Goal: Task Accomplishment & Management: Manage account settings

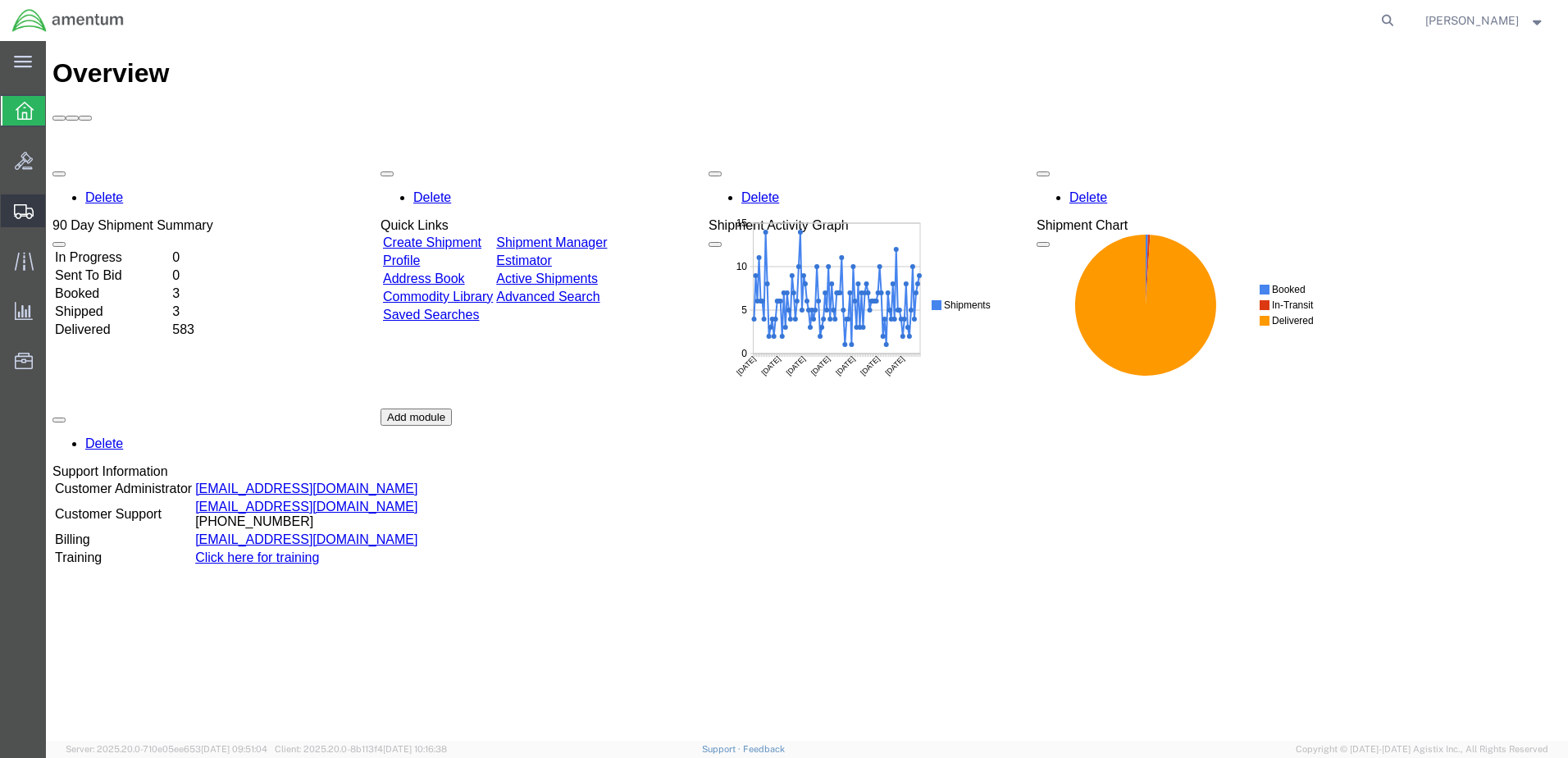
click at [0, 0] on span "Shipment Manager" at bounding box center [0, 0] width 0 height 0
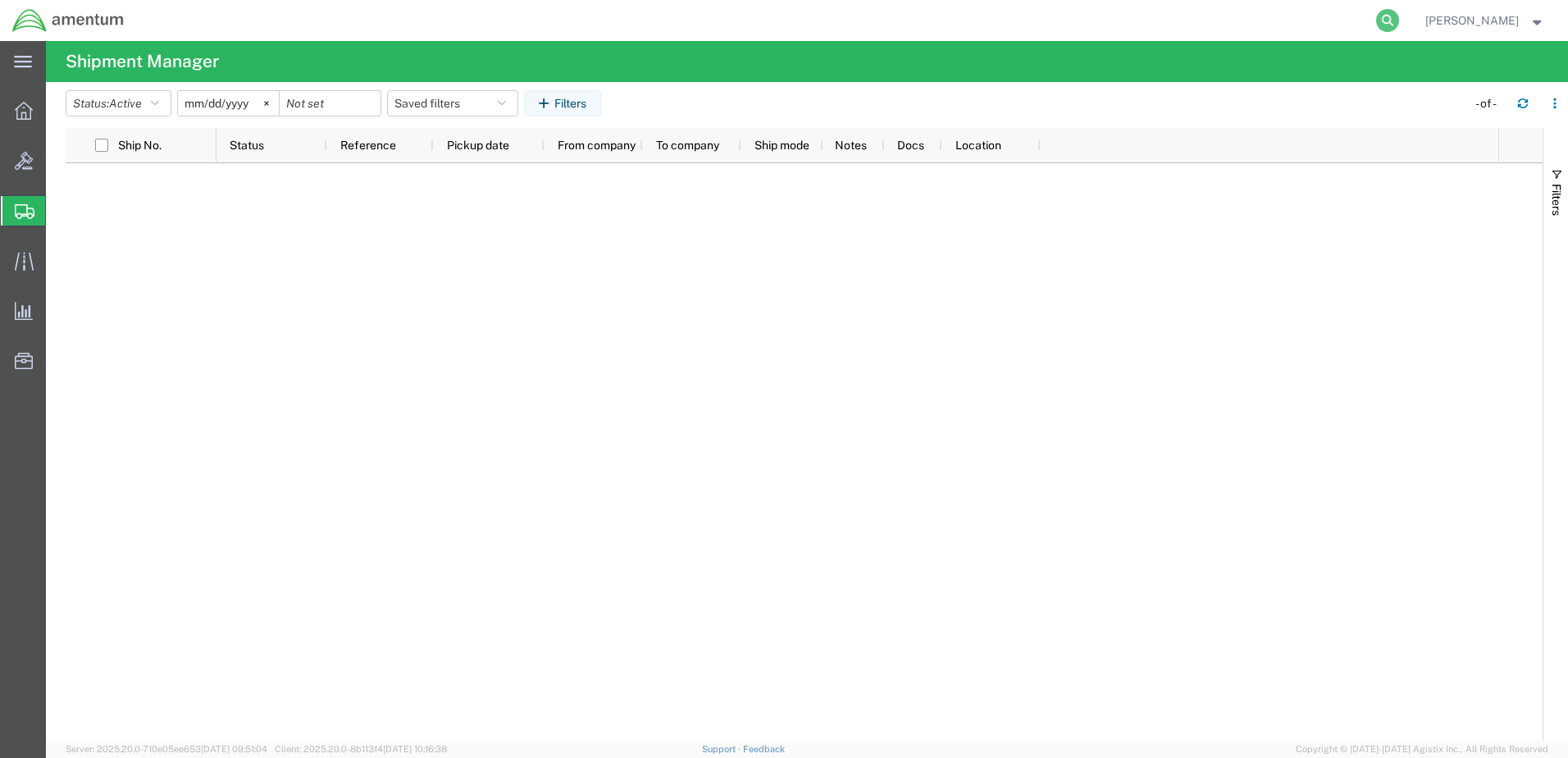
click at [1399, 23] on icon at bounding box center [1388, 21] width 23 height 23
click at [1303, 23] on input "search" at bounding box center [1126, 21] width 499 height 39
type input "393591215150"
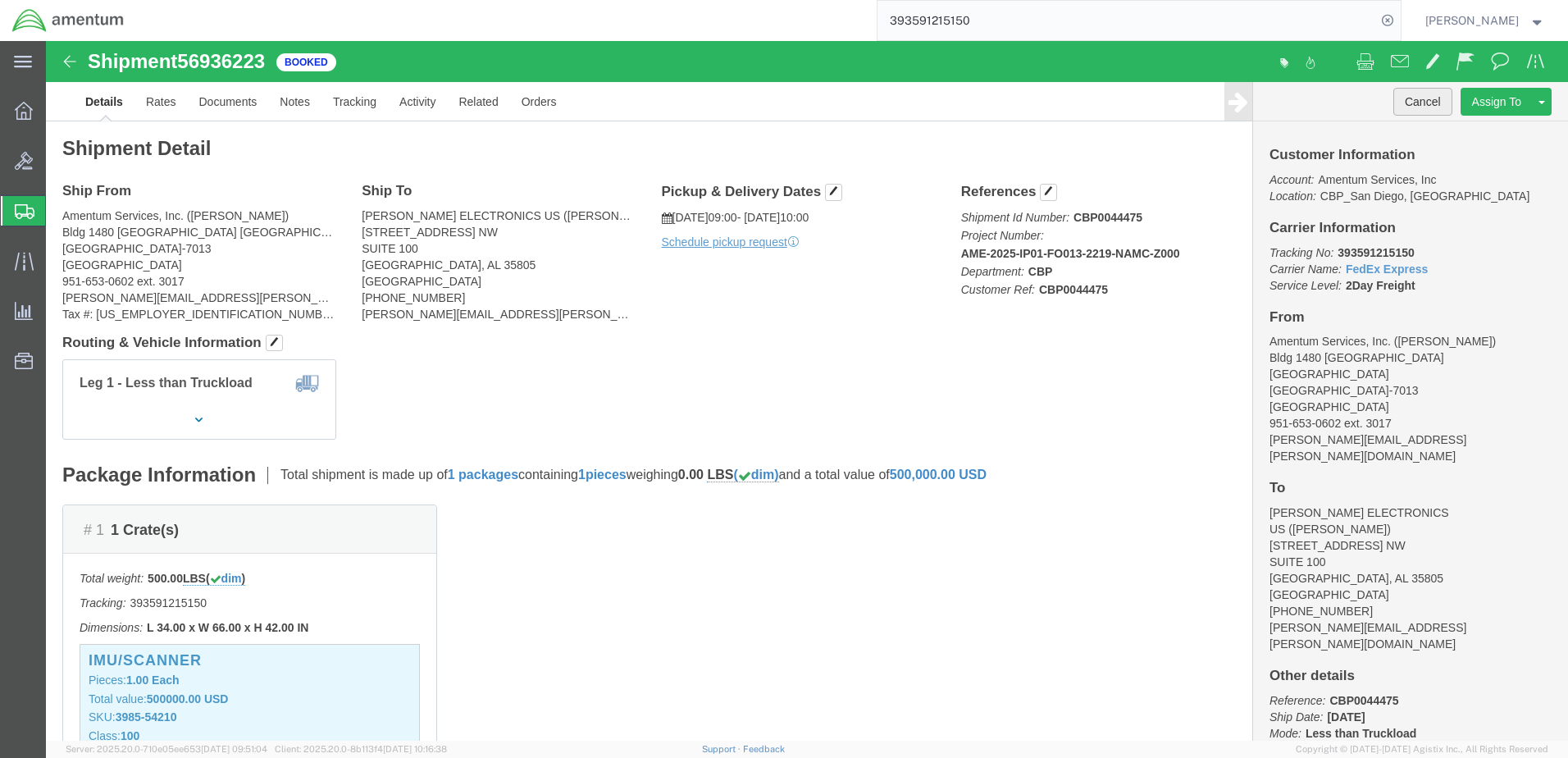
click button "Cancel"
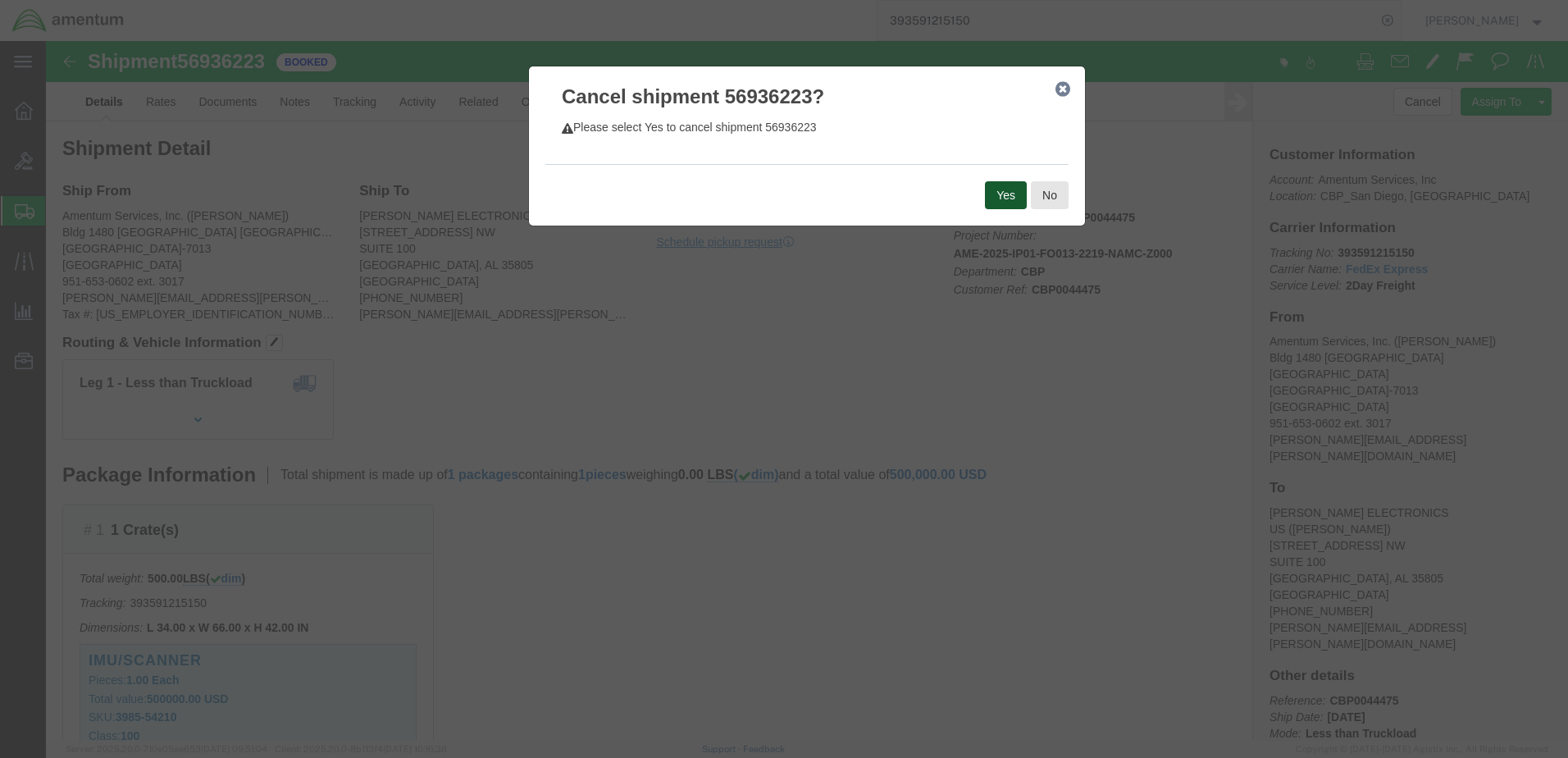
click button "Yes"
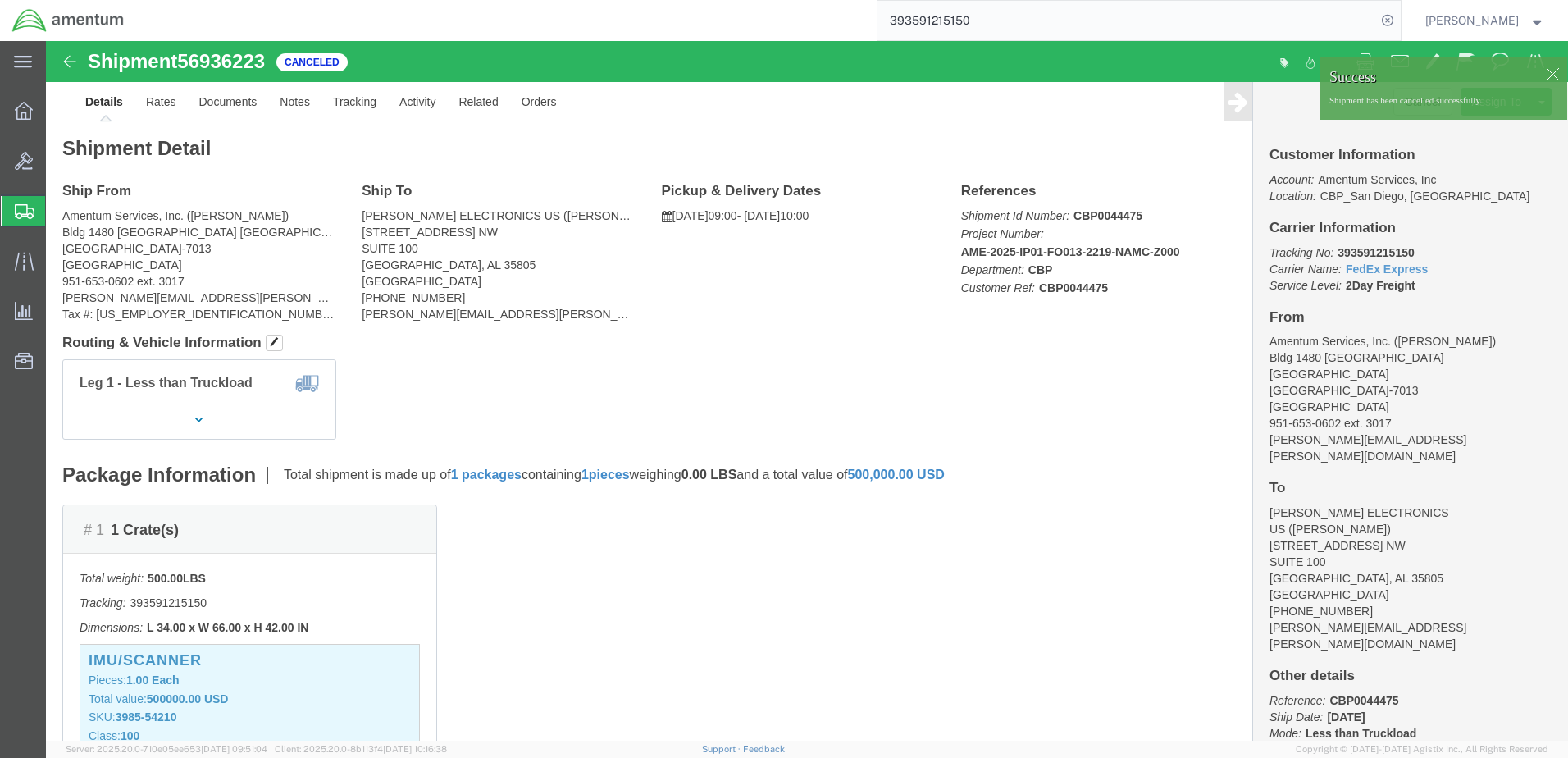
click at [0, 0] on span "Create Shipment" at bounding box center [0, 0] width 0 height 0
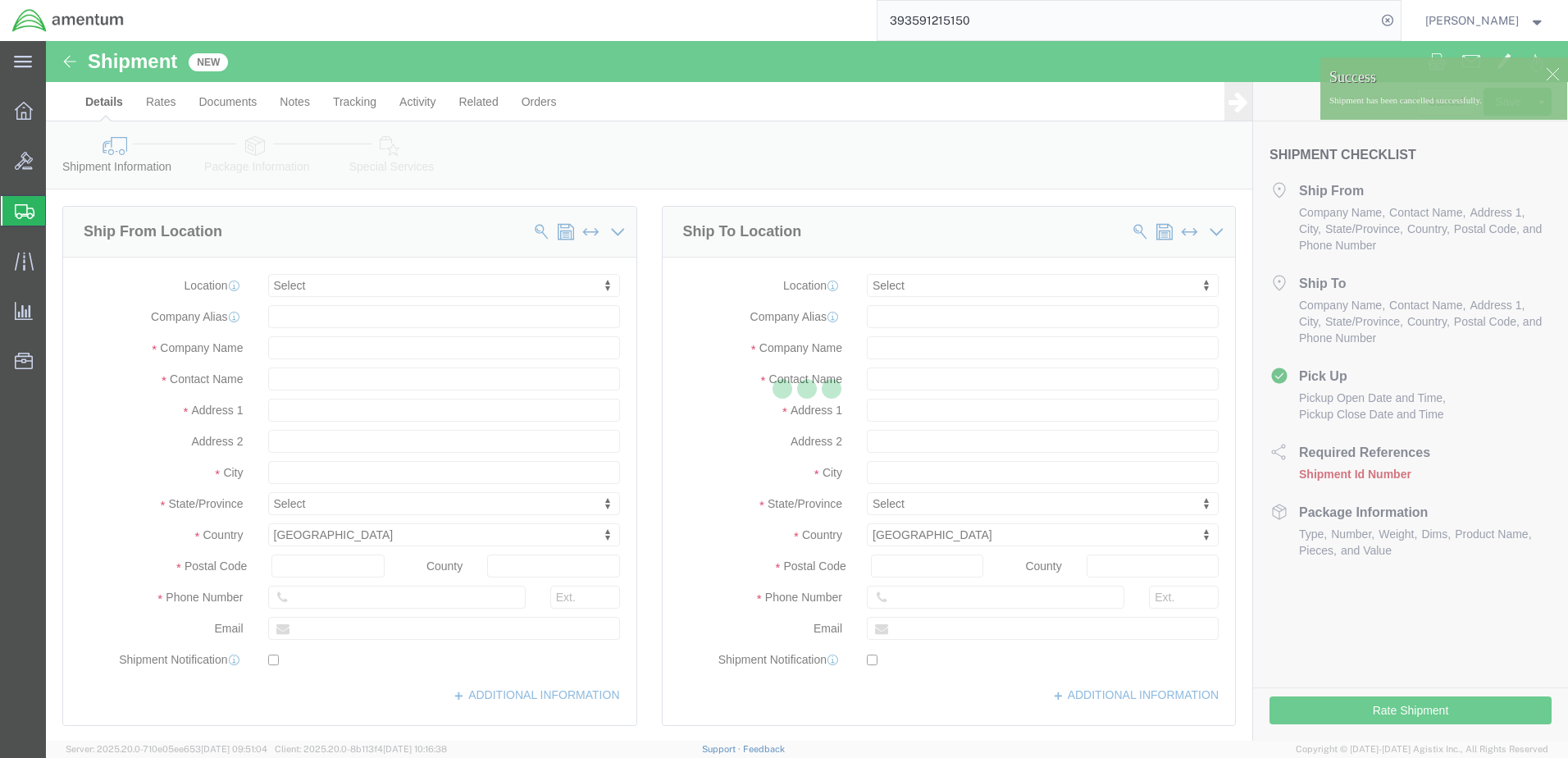
select select
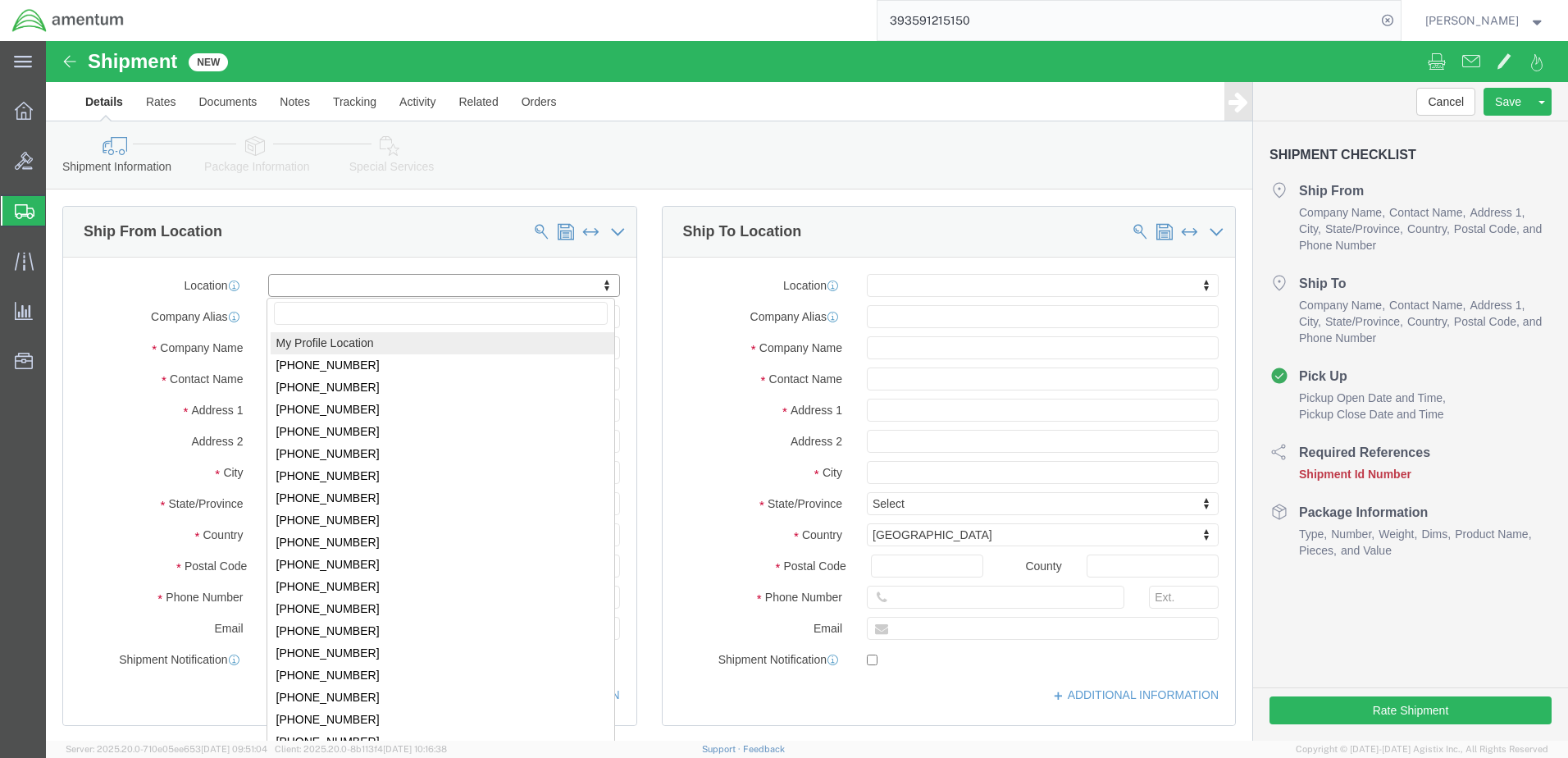
select select "MYPROFILE"
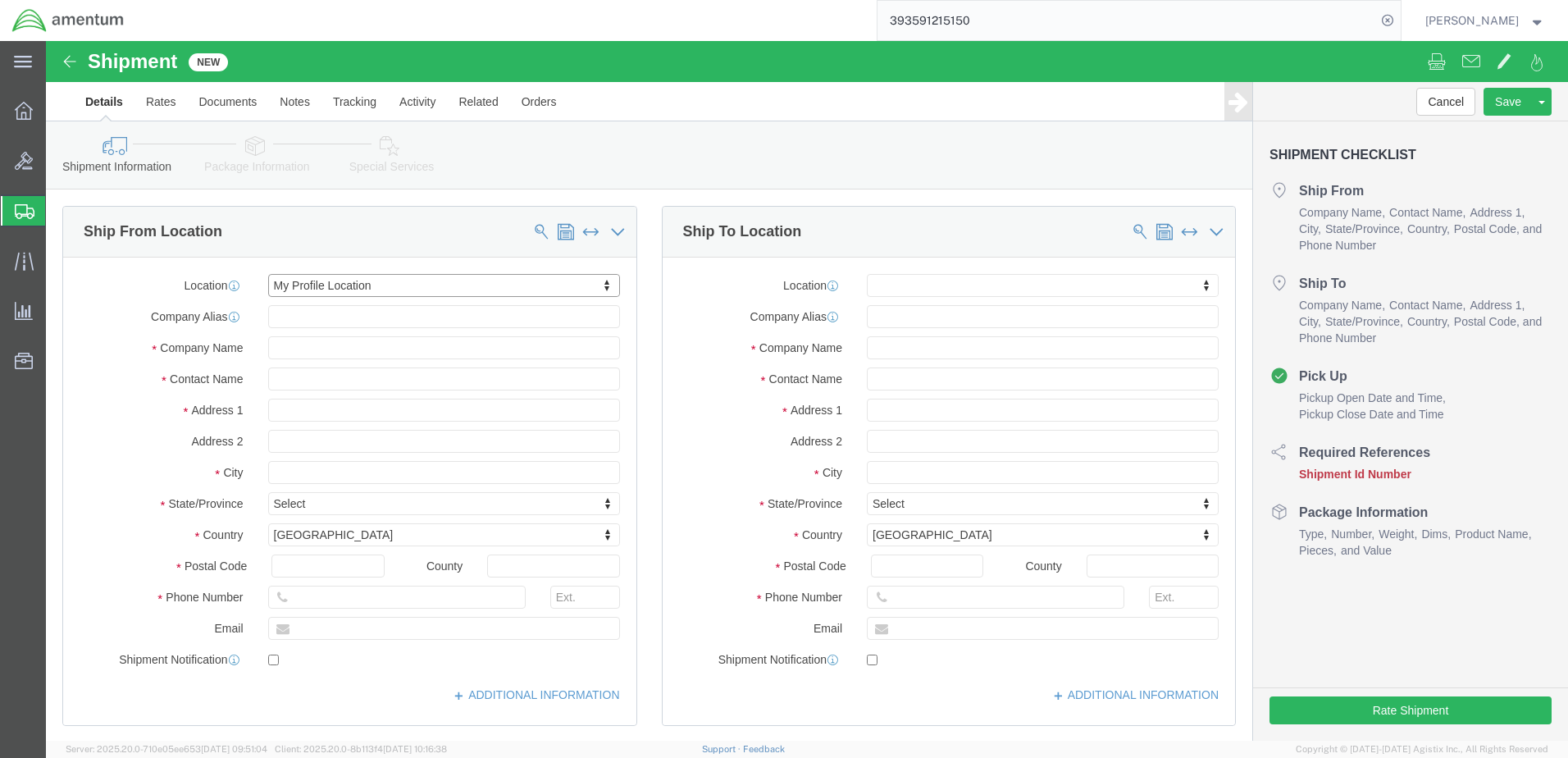
select select "CA"
type input "l"
click input "text"
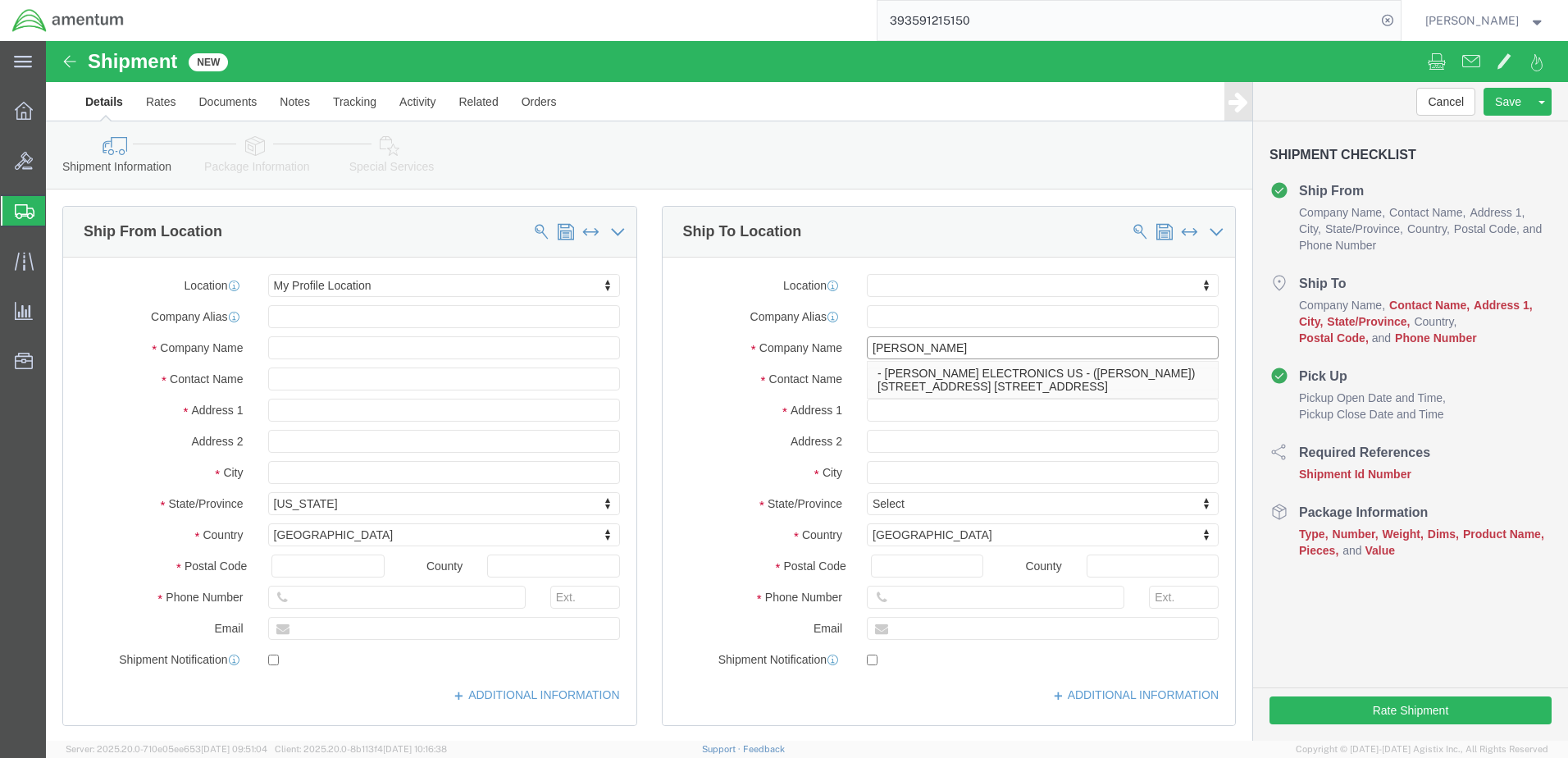
type input "Leonardo"
click p "- LEONARDO ELECTRONICS US - (KEITH MACLAREN) 5025 BRADFORD DR. NW, SUITE 100, H…"
select select "AL"
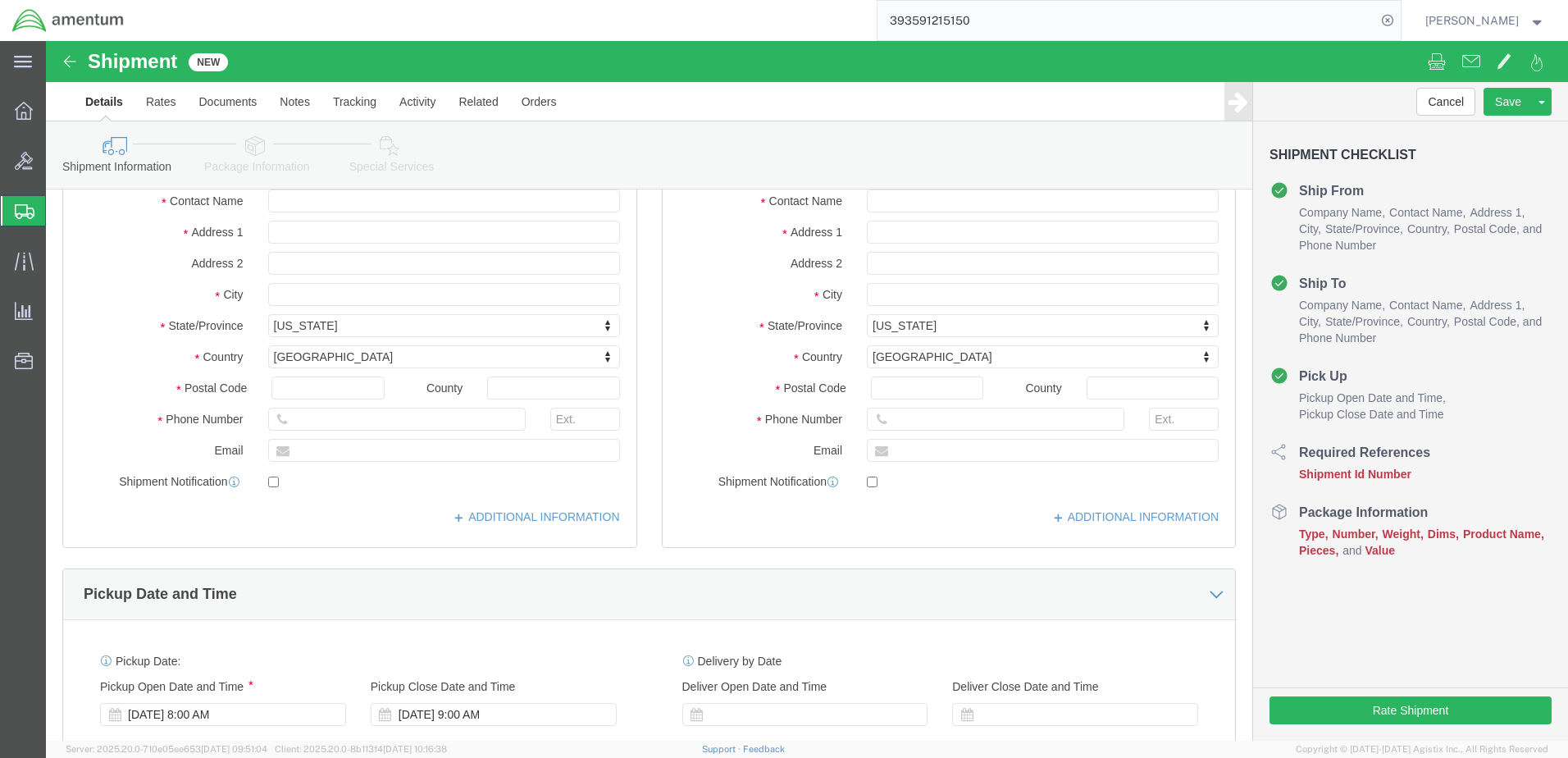
scroll to position [383, 0]
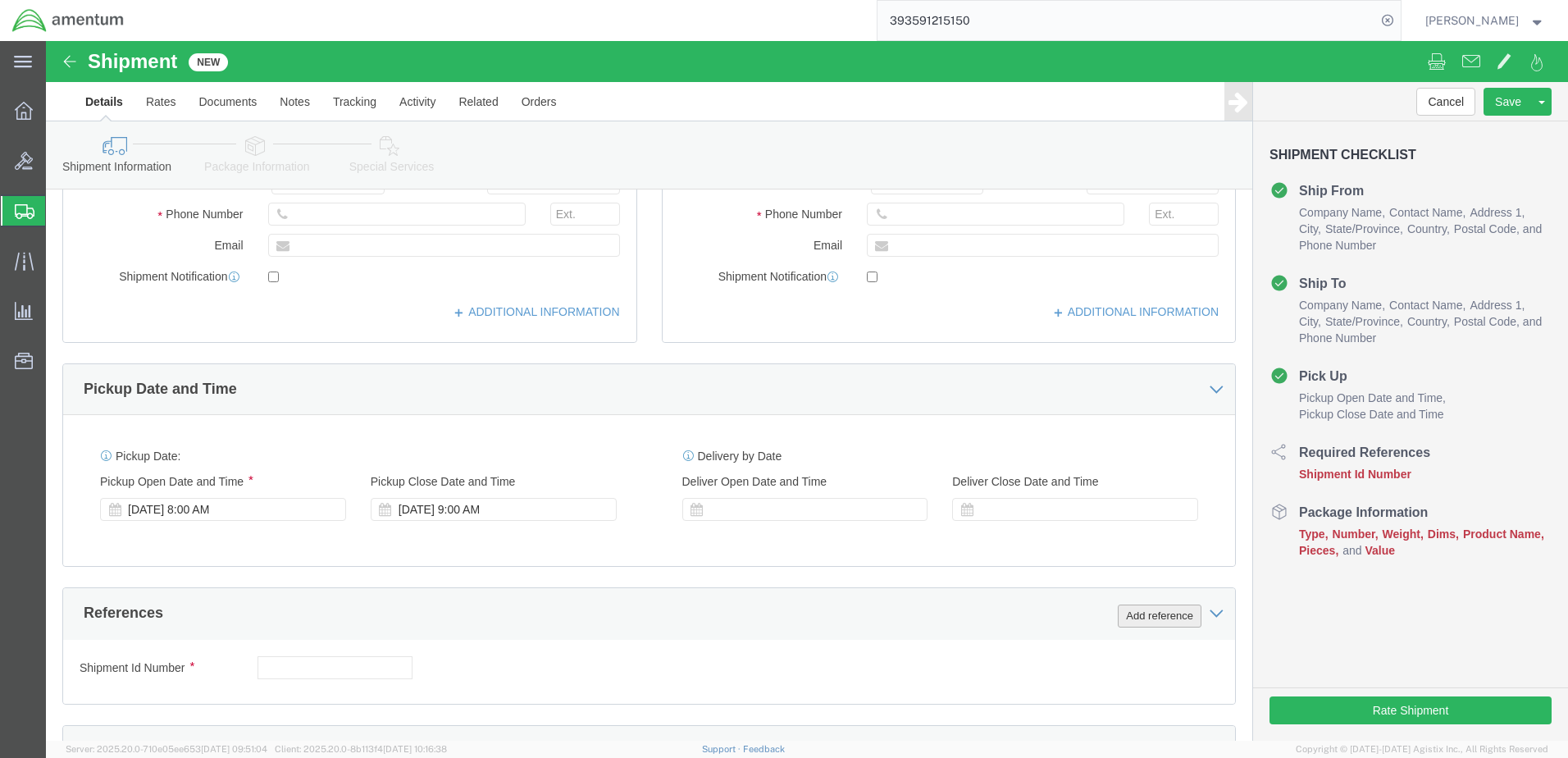
type input "[PERSON_NAME] ELECTRONICS US"
click button "Add reference"
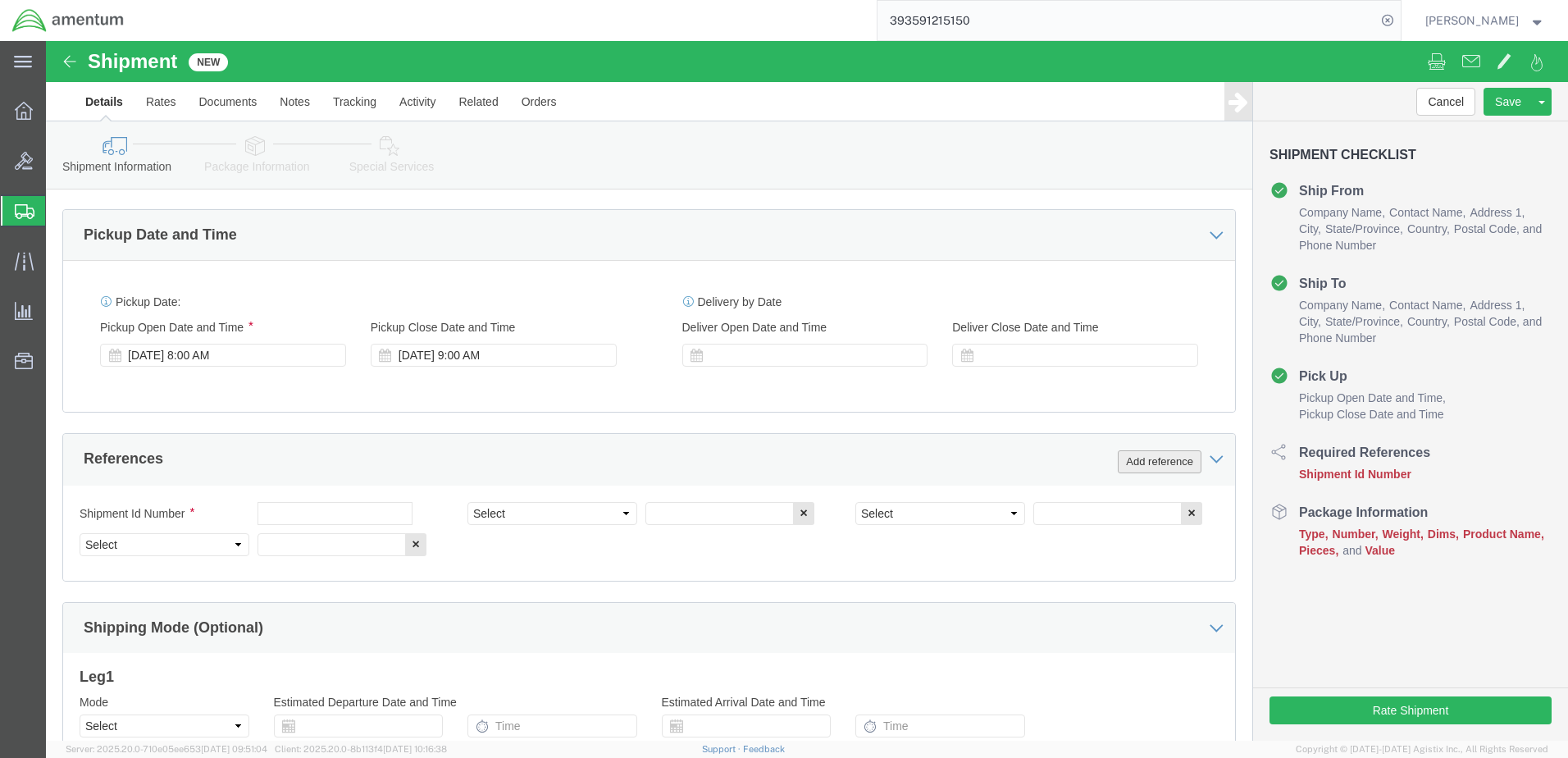
scroll to position [547, 0]
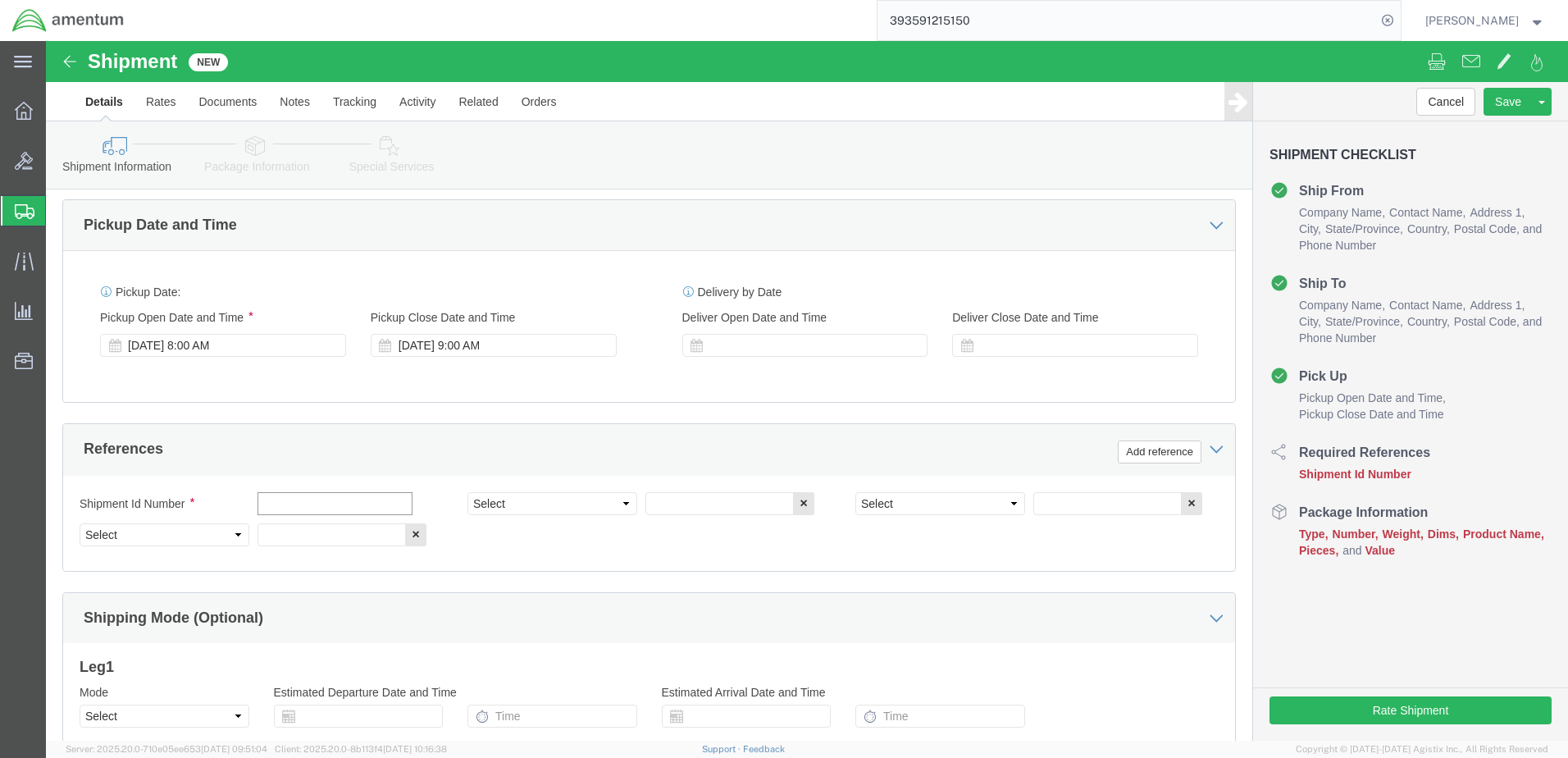
click input "text"
type input "CBP0044475"
click select "Select Account Type Activity ID Airline Appointment Number ASN Batch Request # …"
select select "CUSTREF"
click select "Select Account Type Activity ID Airline Appointment Number ASN Batch Request # …"
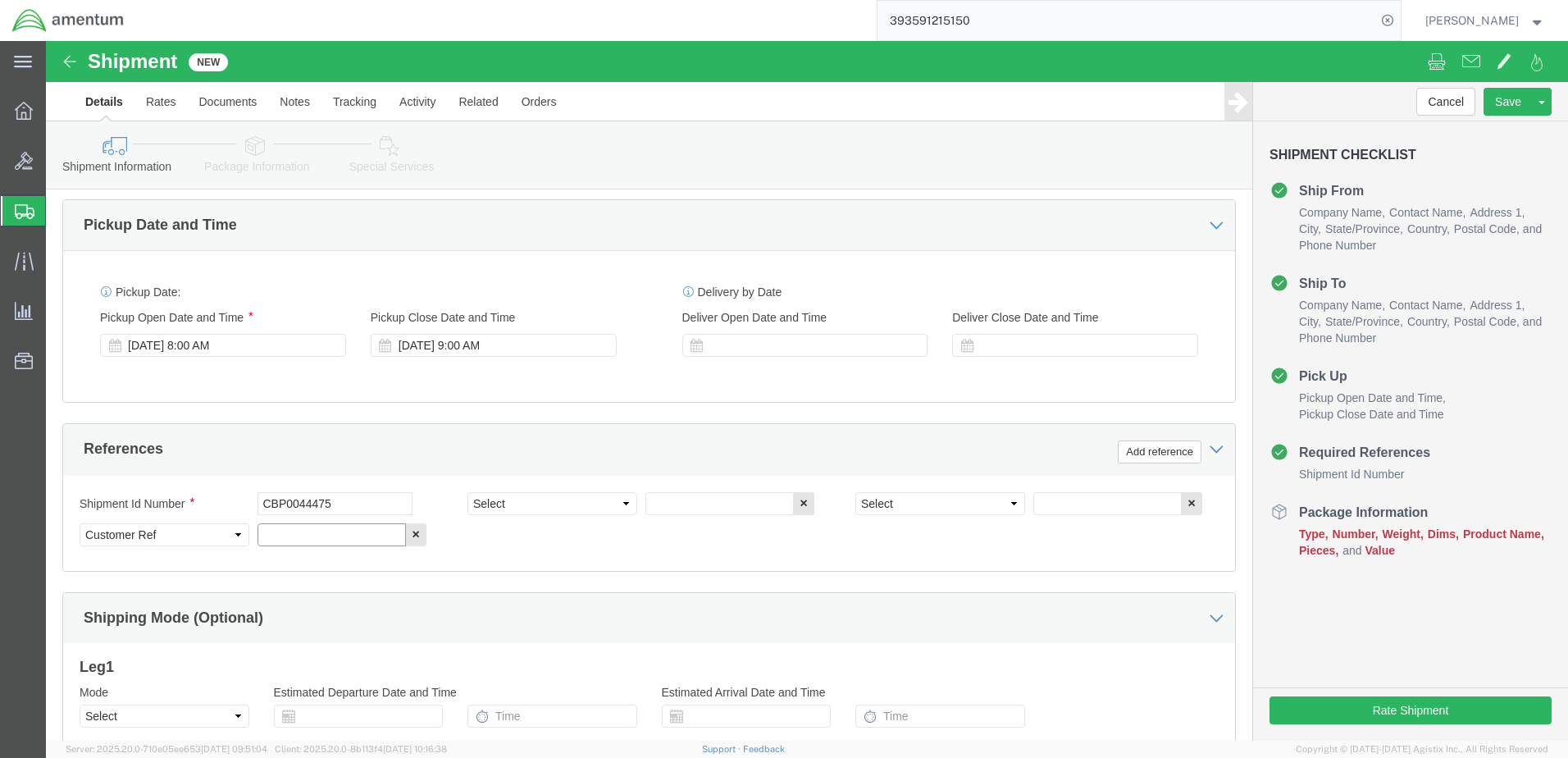
click input "text"
type input "CBP0044475"
click select "Select Account Type Activity ID Airline Appointment Number ASN Batch Request # …"
select select "DEPT"
click select "Select Account Type Activity ID Airline Appointment Number ASN Batch Request # …"
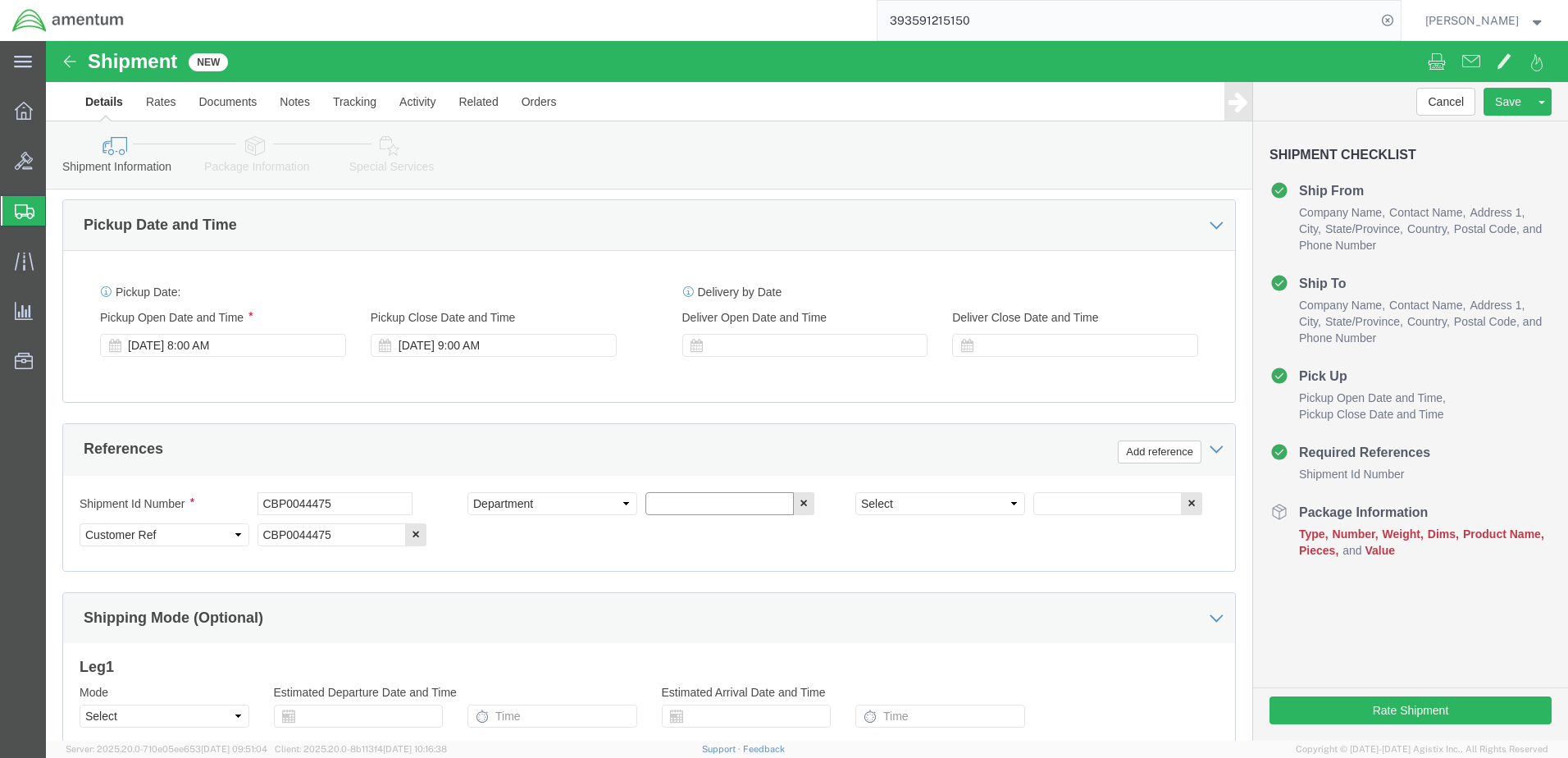
click input "text"
type input "CBP"
drag, startPoint x: 956, startPoint y: 460, endPoint x: 950, endPoint y: 451, distance: 10.8
click select "Select Account Type Activity ID Airline Appointment Number ASN Batch Request # …"
select select "PROJNUM"
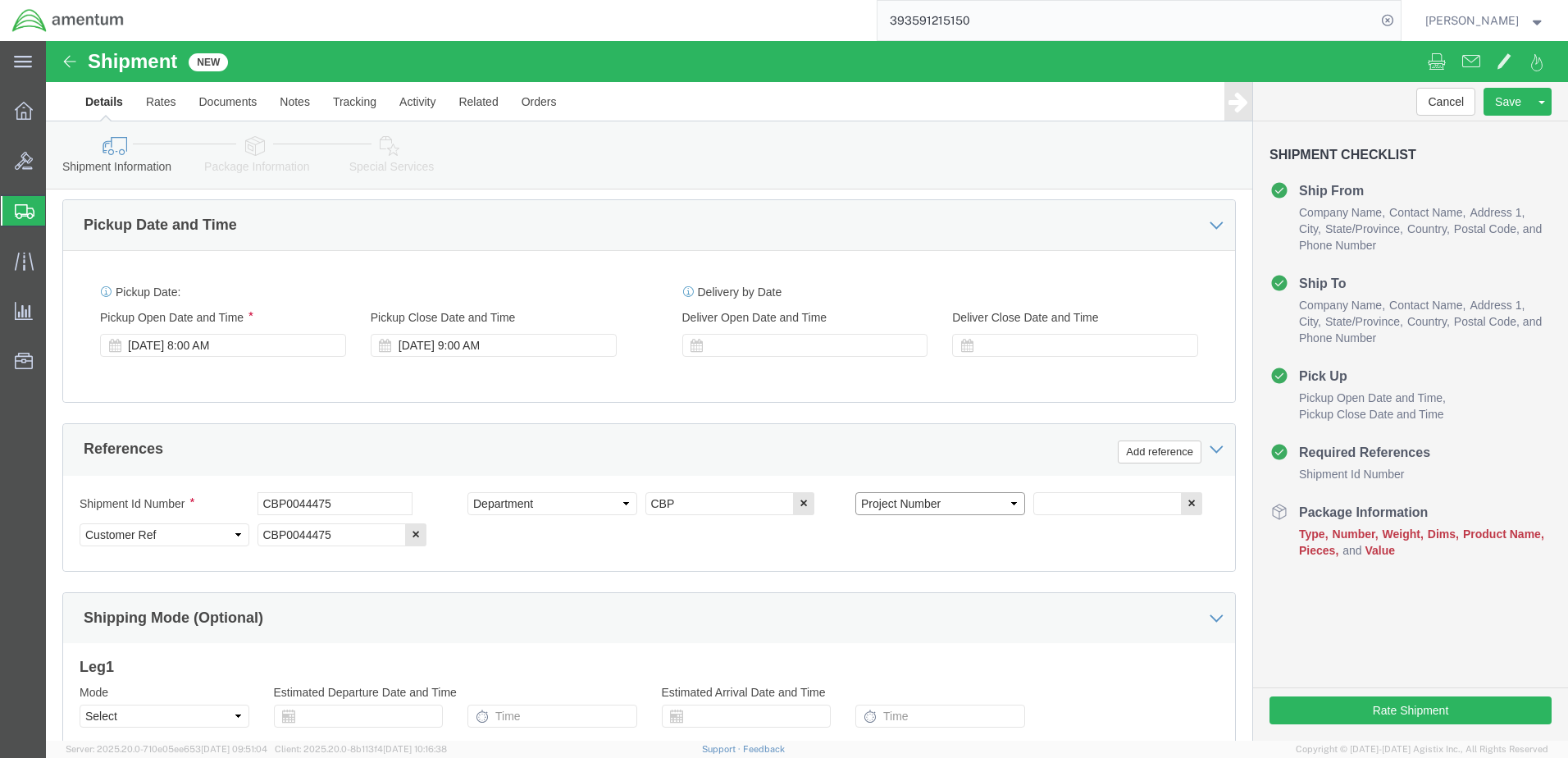
click select "Select Account Type Activity ID Airline Appointment Number ASN Batch Request # …"
paste input "AME-2025-IP01-FO013-2219-NAMC-Z000"
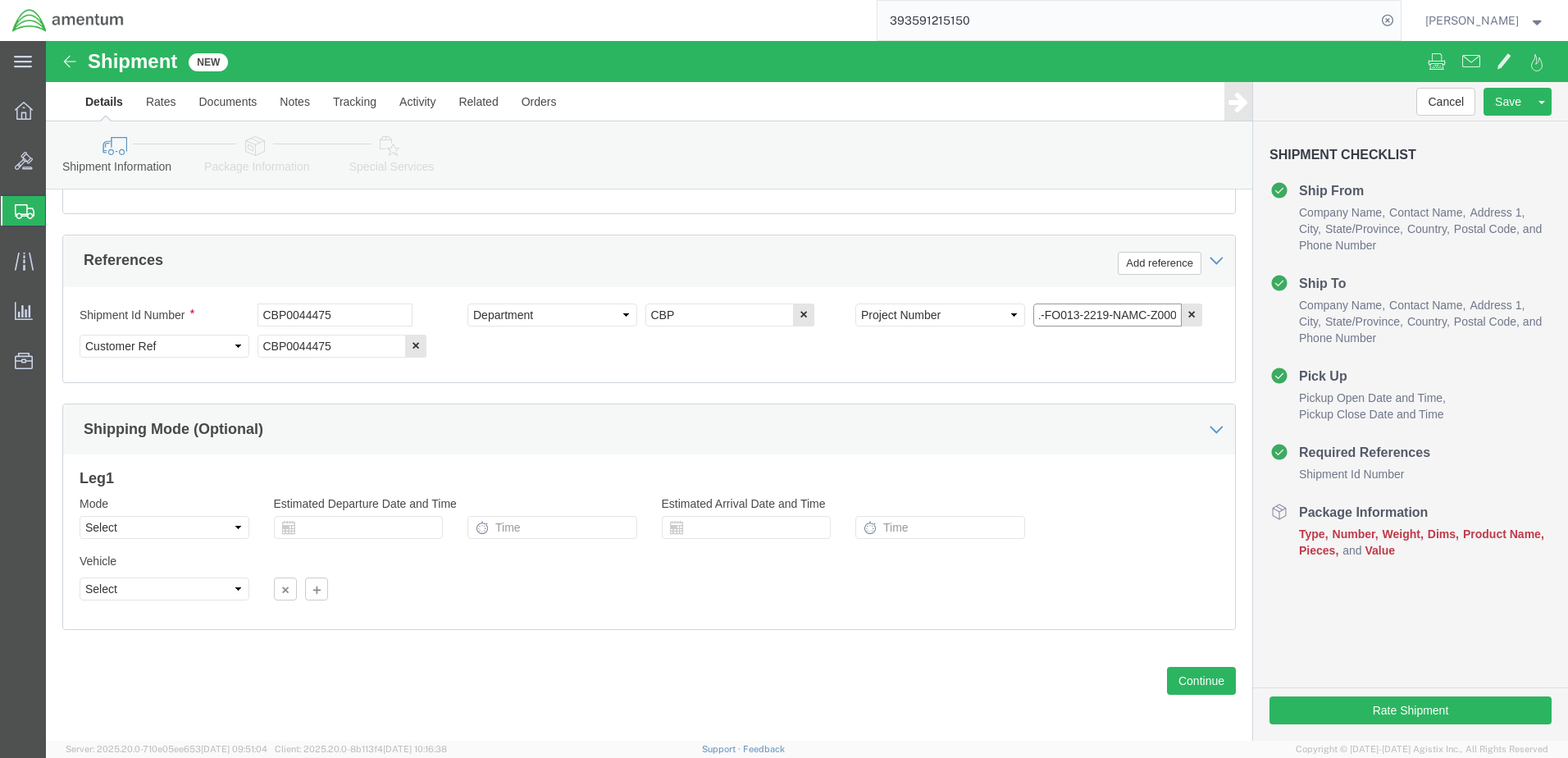
scroll to position [739, 0]
type input "AME-2025-IP01-FO013-2219-NAMC-Z000"
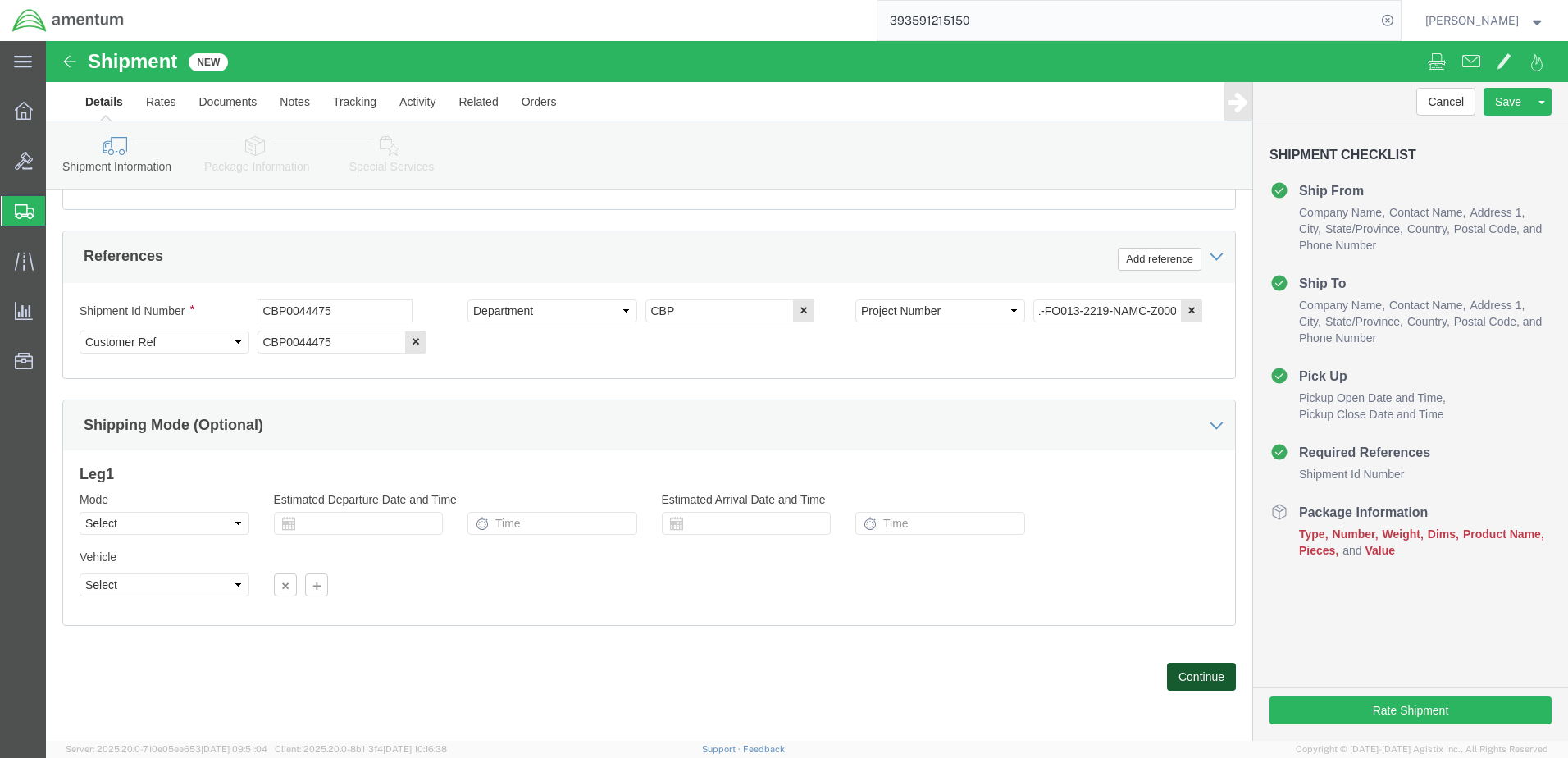
drag, startPoint x: 1142, startPoint y: 640, endPoint x: 1020, endPoint y: 570, distance: 140.7
click button "Continue"
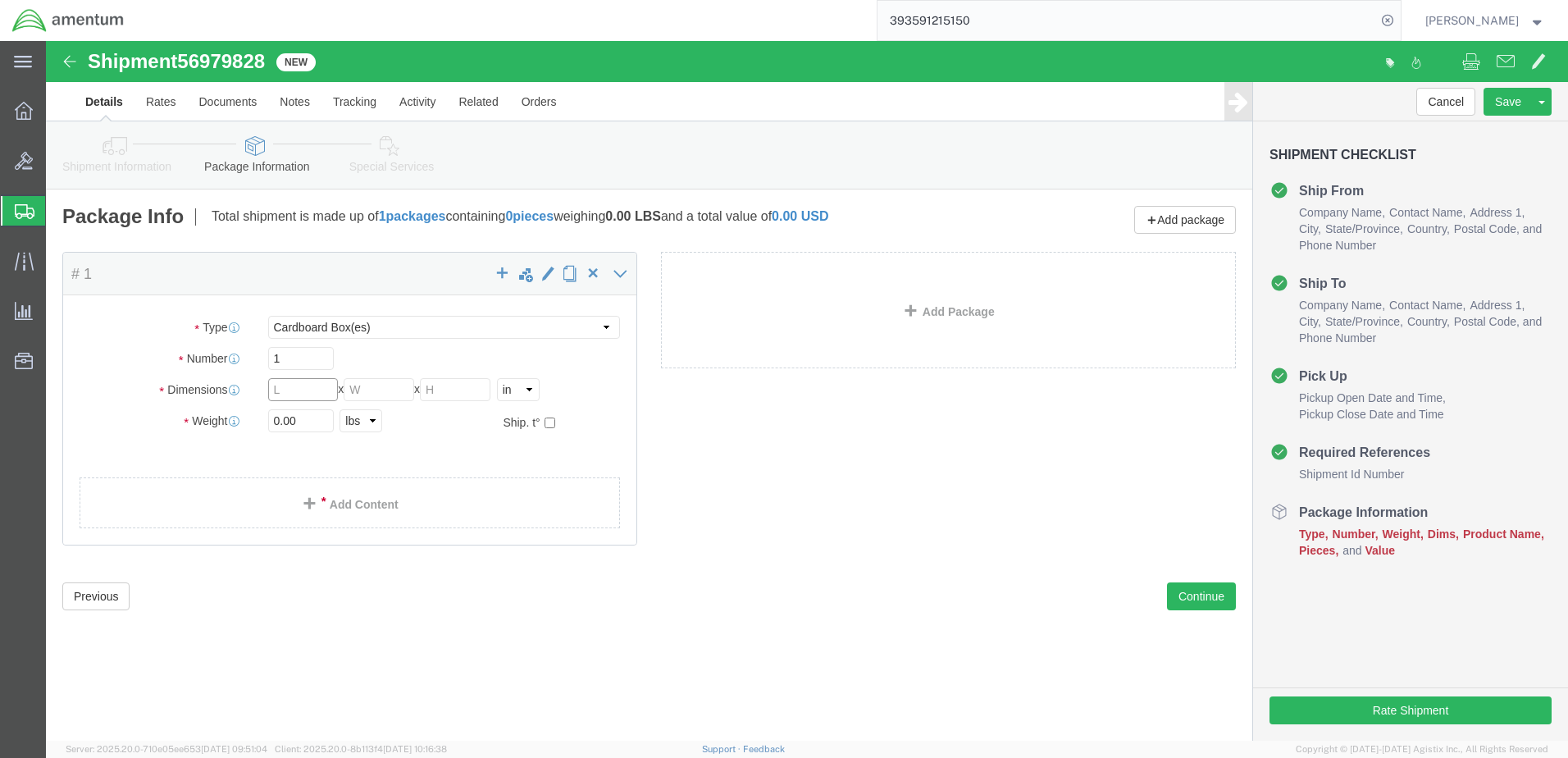
click input "text"
click select "Select BCK Boxes Bale(s) Basket(s) Bolt(s) Bottle(s) Buckets Bulk Bundle(s) Can…"
select select "CRAT"
click select "Select BCK Boxes Bale(s) Basket(s) Bolt(s) Bottle(s) Buckets Bulk Bundle(s) Can…"
click input "text"
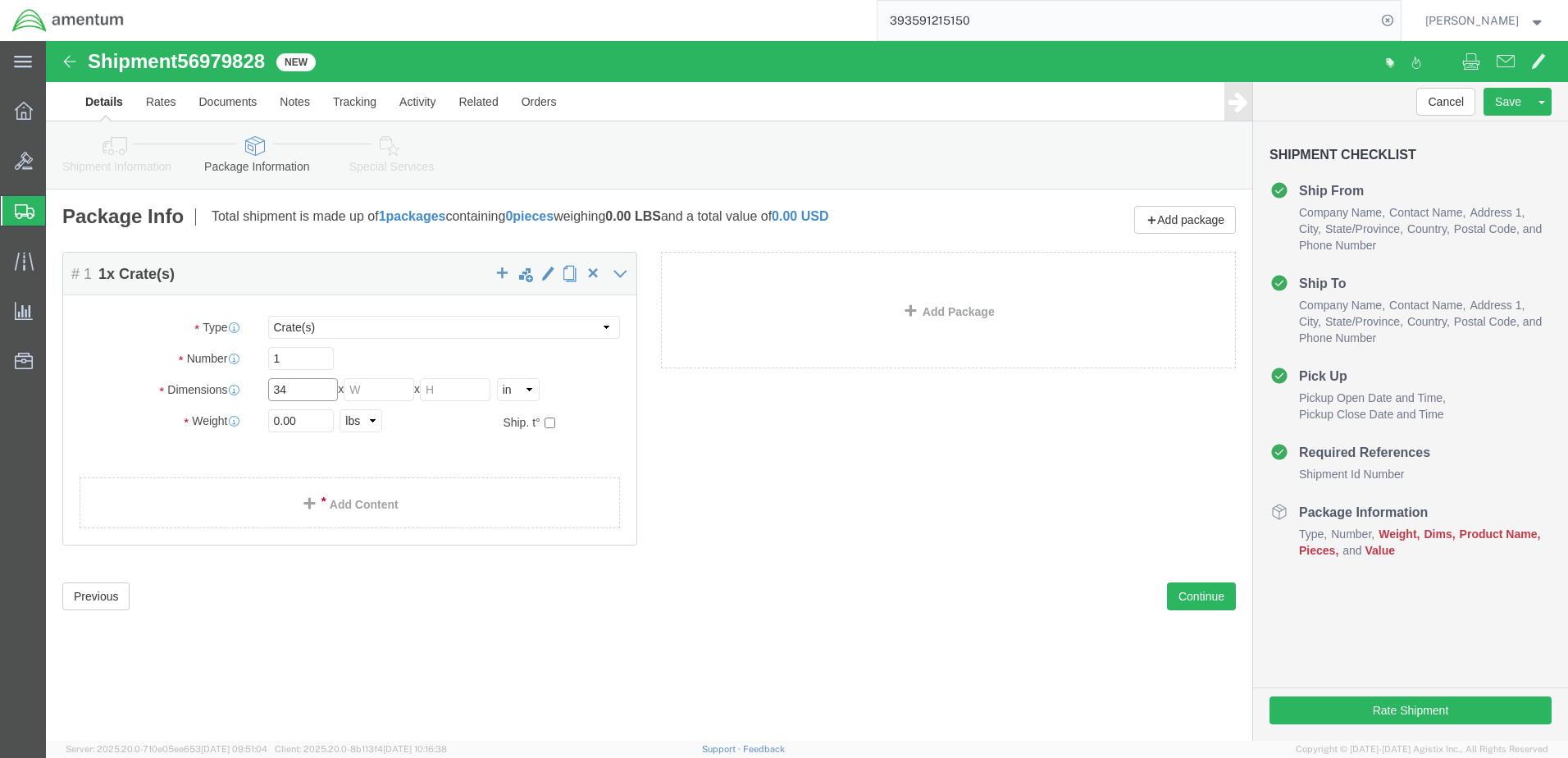
type input "34"
type input "66"
type input "42"
drag, startPoint x: 266, startPoint y: 383, endPoint x: 194, endPoint y: 380, distance: 72.1
click div "Weight 0.00 Select kgs lbs Ship. t°"
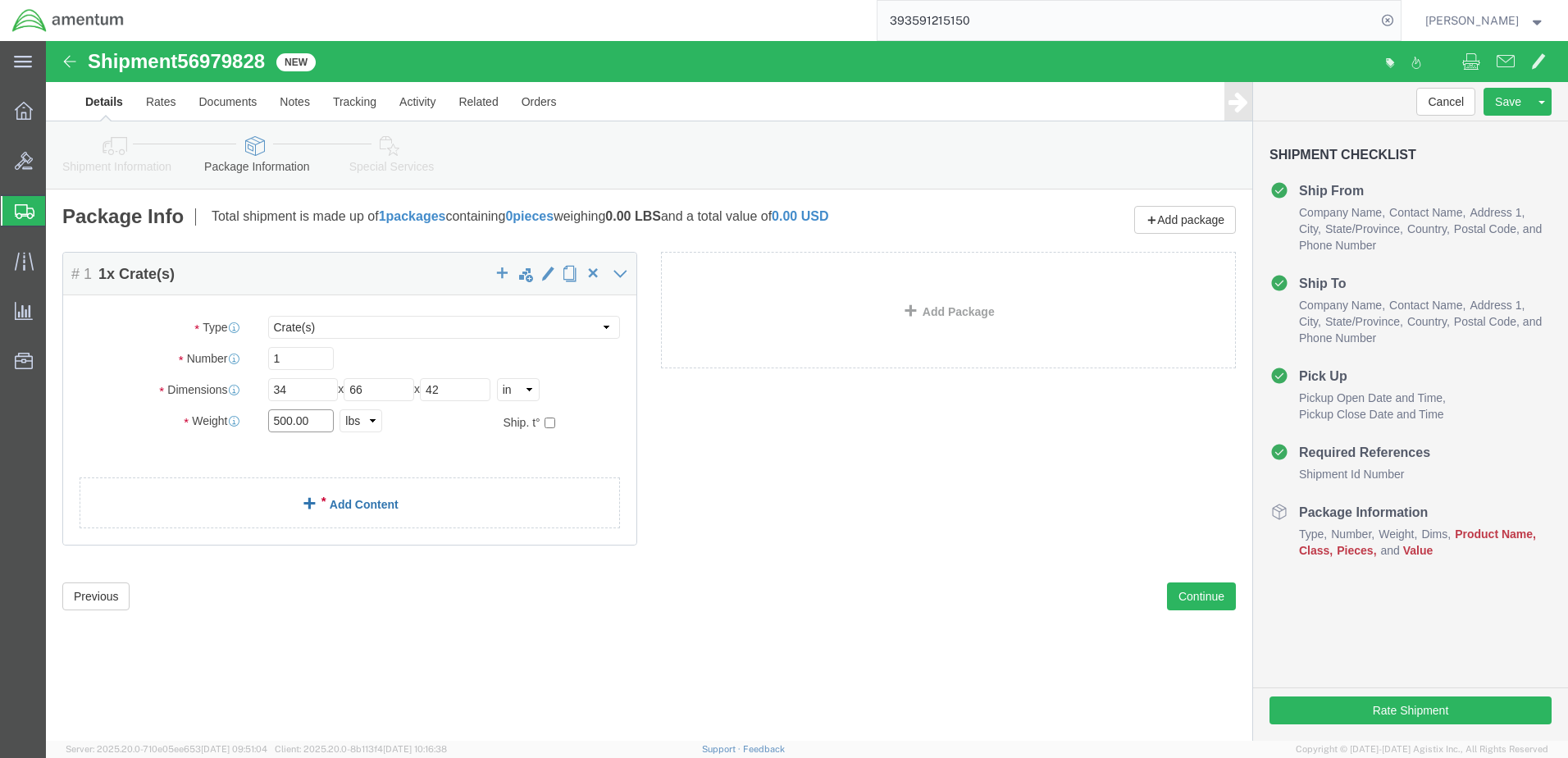
type input "500.00"
click link "Add Content"
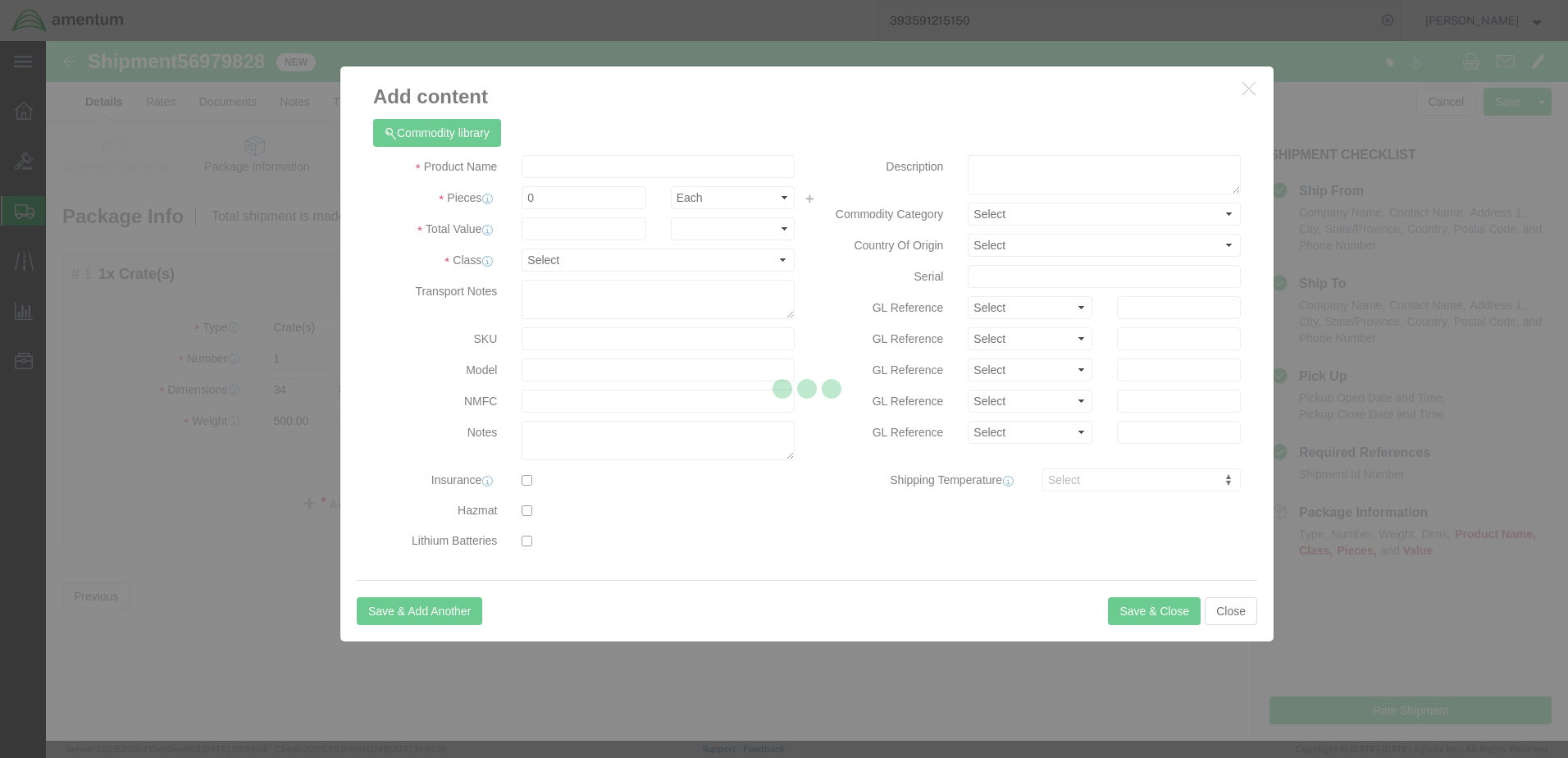
click at [574, 162] on div at bounding box center [807, 391] width 1522 height 700
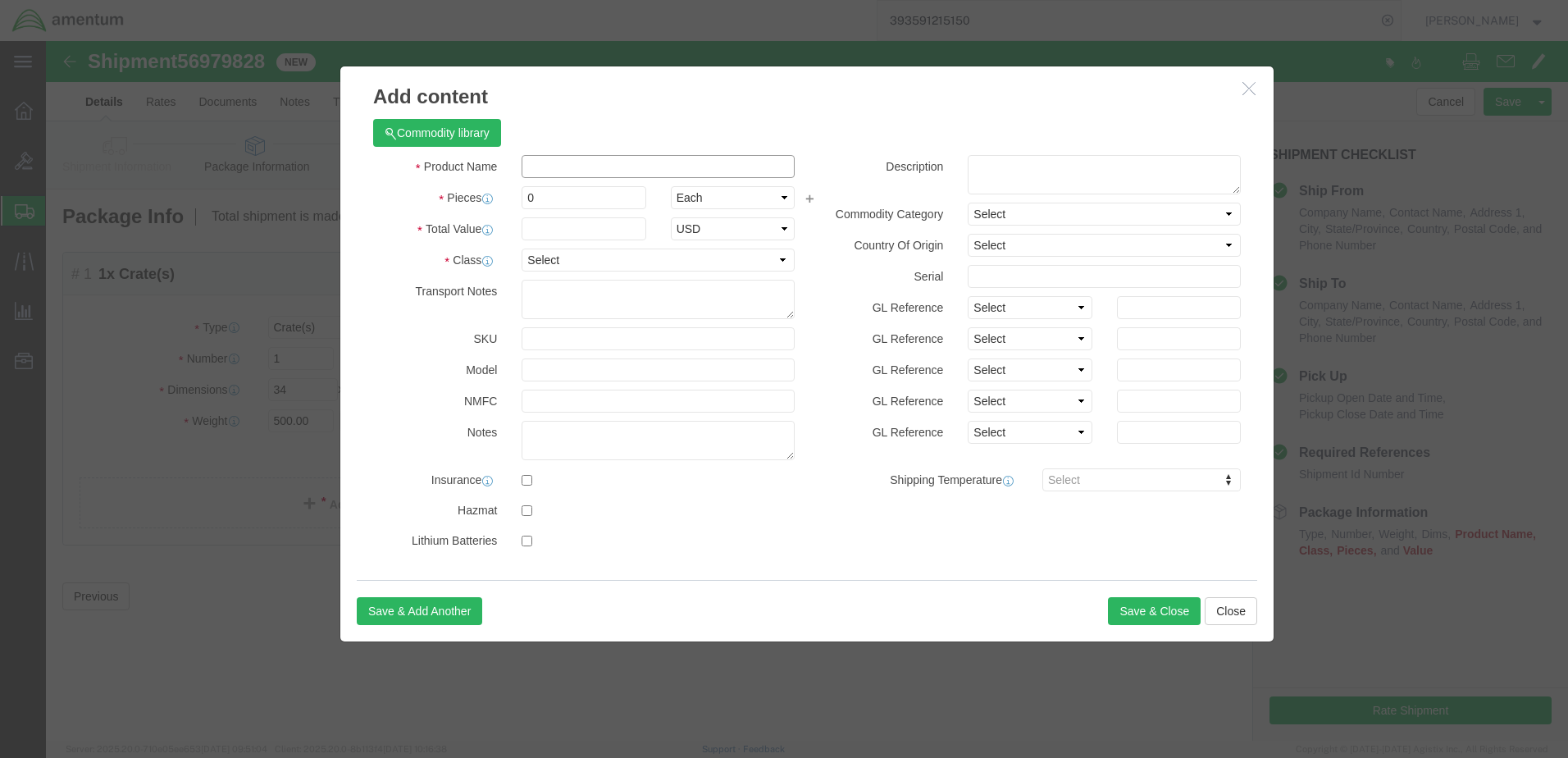
click input "text"
drag, startPoint x: 560, startPoint y: 127, endPoint x: 461, endPoint y: 131, distance: 99.1
click div "Product Name IMU Scanner IMU"
type input "Scanner"
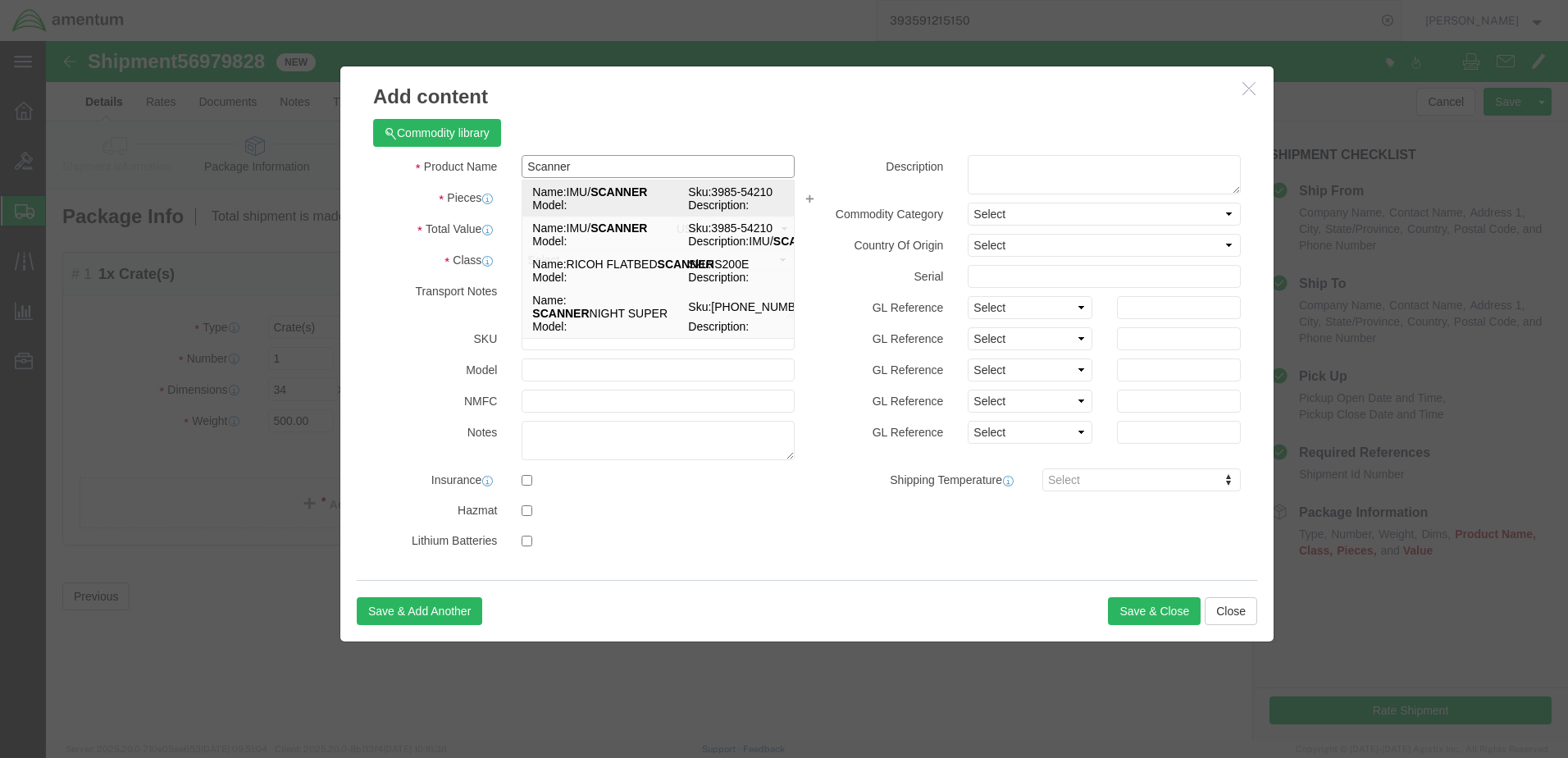
click td "Model:"
select select "USD"
type input "IMU/SCANNER"
type input "3985-54210"
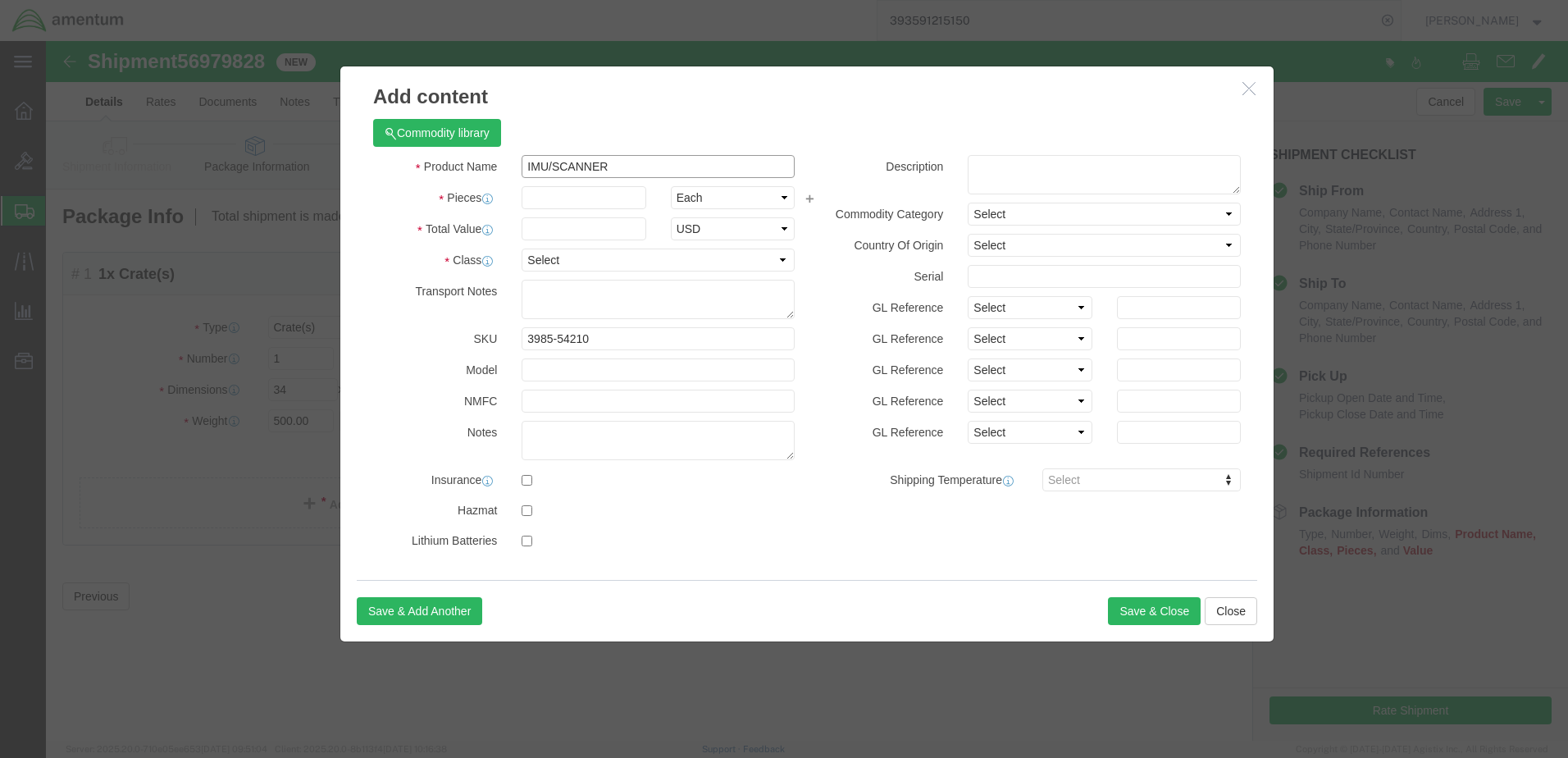
type input "IMU/SCANNER"
click input "text"
type input "1"
click div "Product Name IMU/SCANNER Scanner Pieces 1 Select Bag Barrels 100Board Feet Bott…"
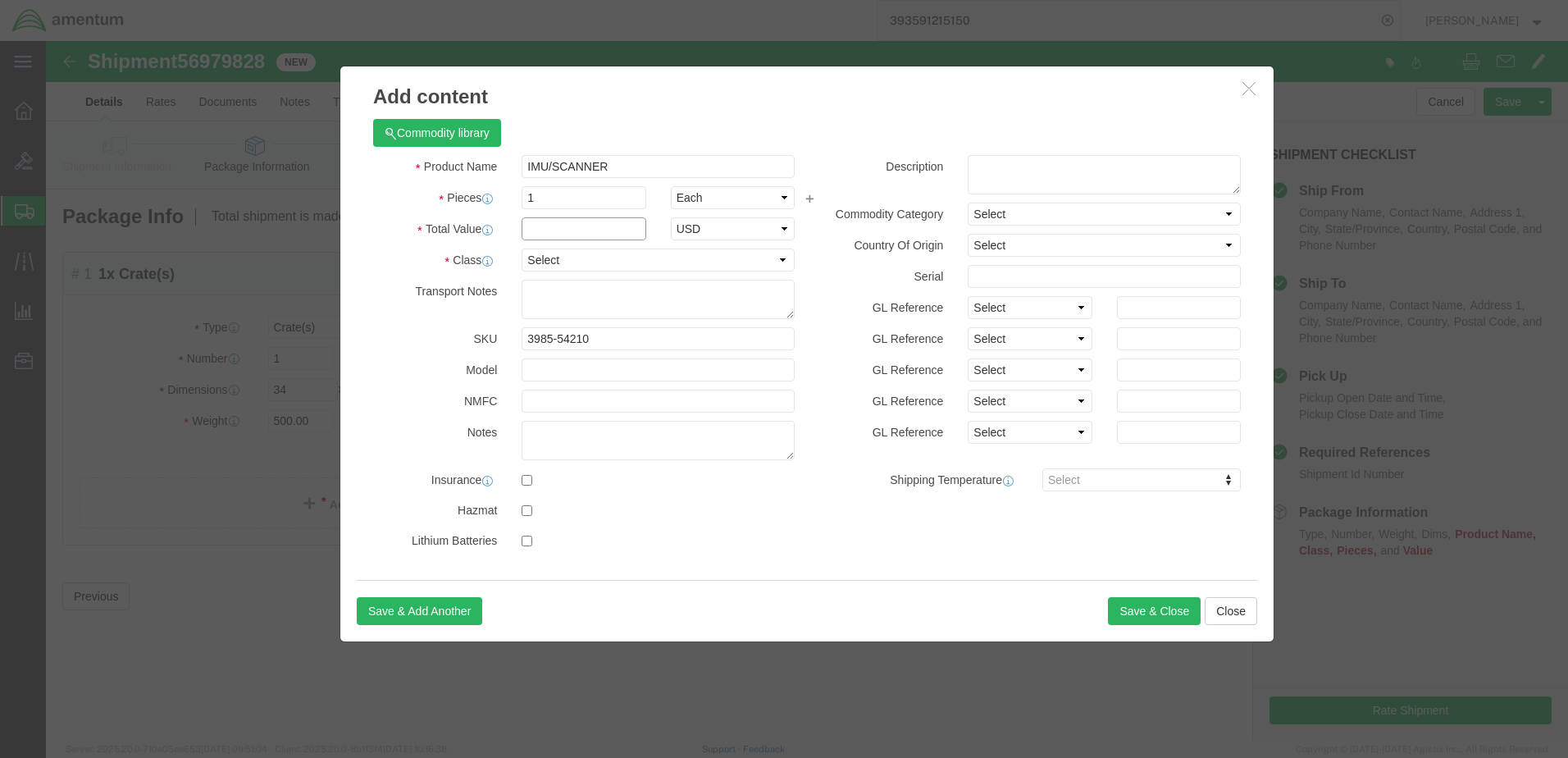
click input "text"
click input "5000000.00"
type input "500000.00"
click select "Select 50 55 60 65 70 85 92.5 100 125 175 250 300 400"
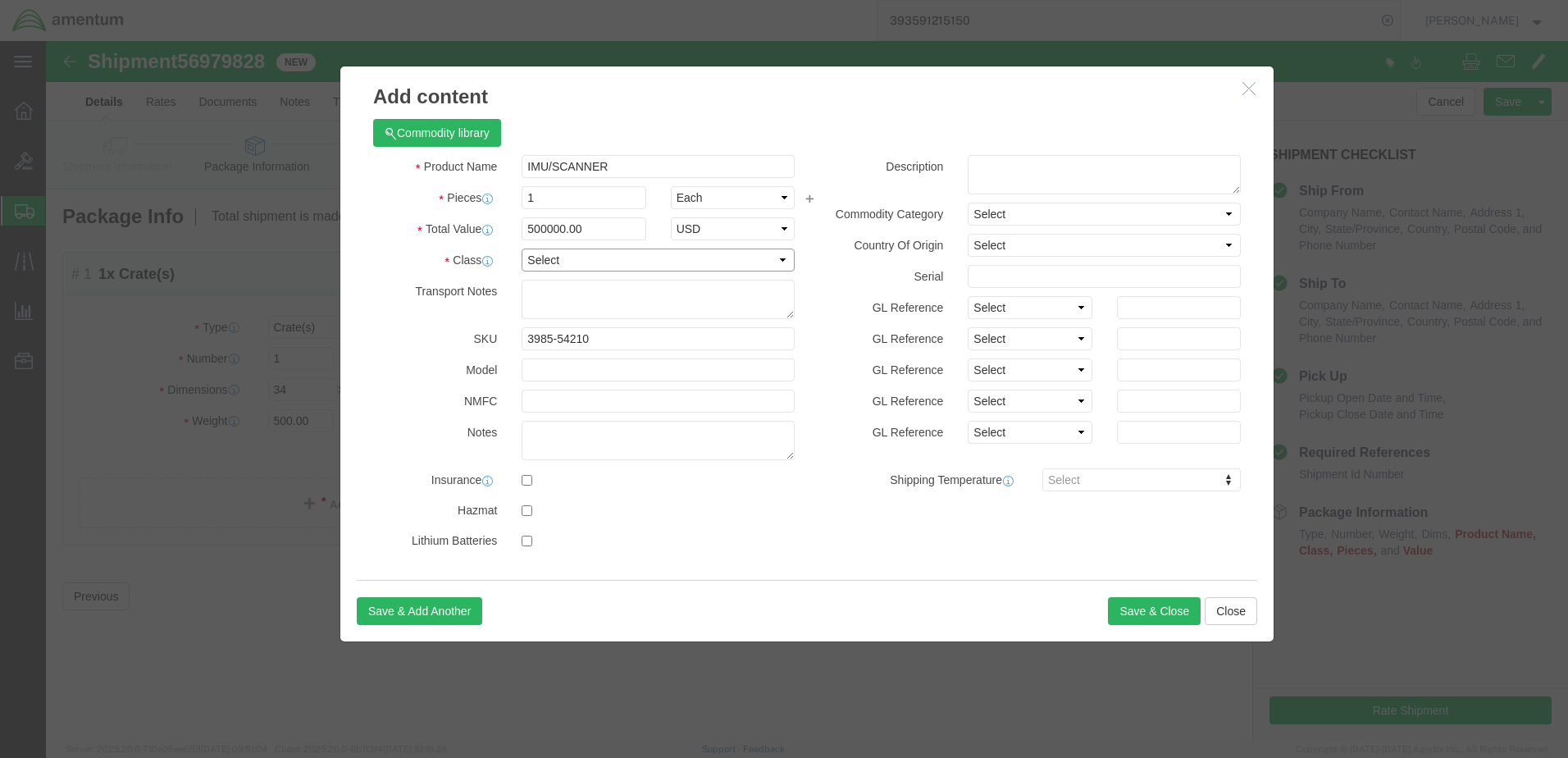
click select "Select 50 55 60 65 70 85 92.5 100 125 175 250 300 400"
select select "100"
click select "Select 50 55 60 65 70 85 92.5 100 125 175 250 300 400"
click button "Save & Close"
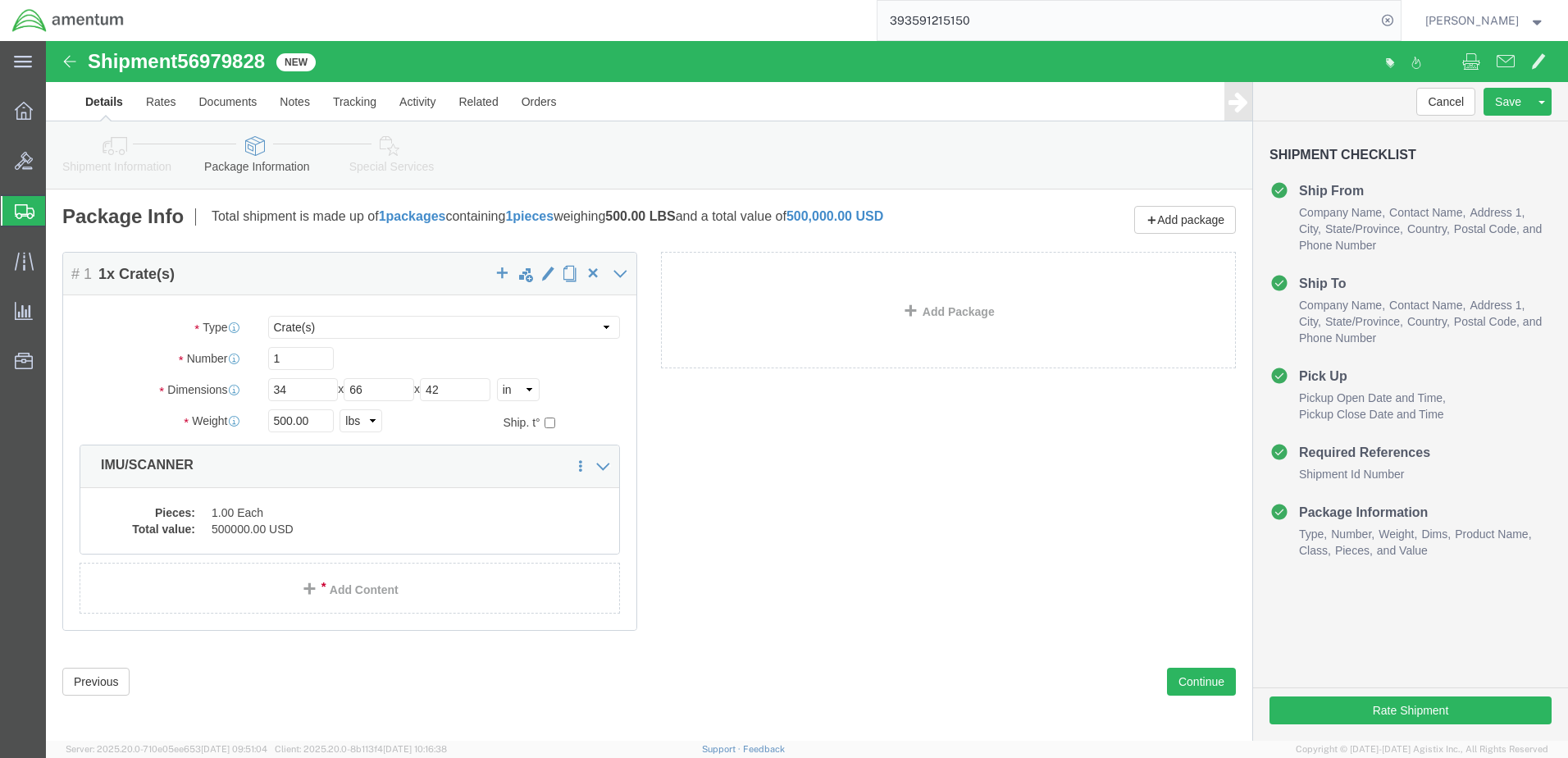
click icon
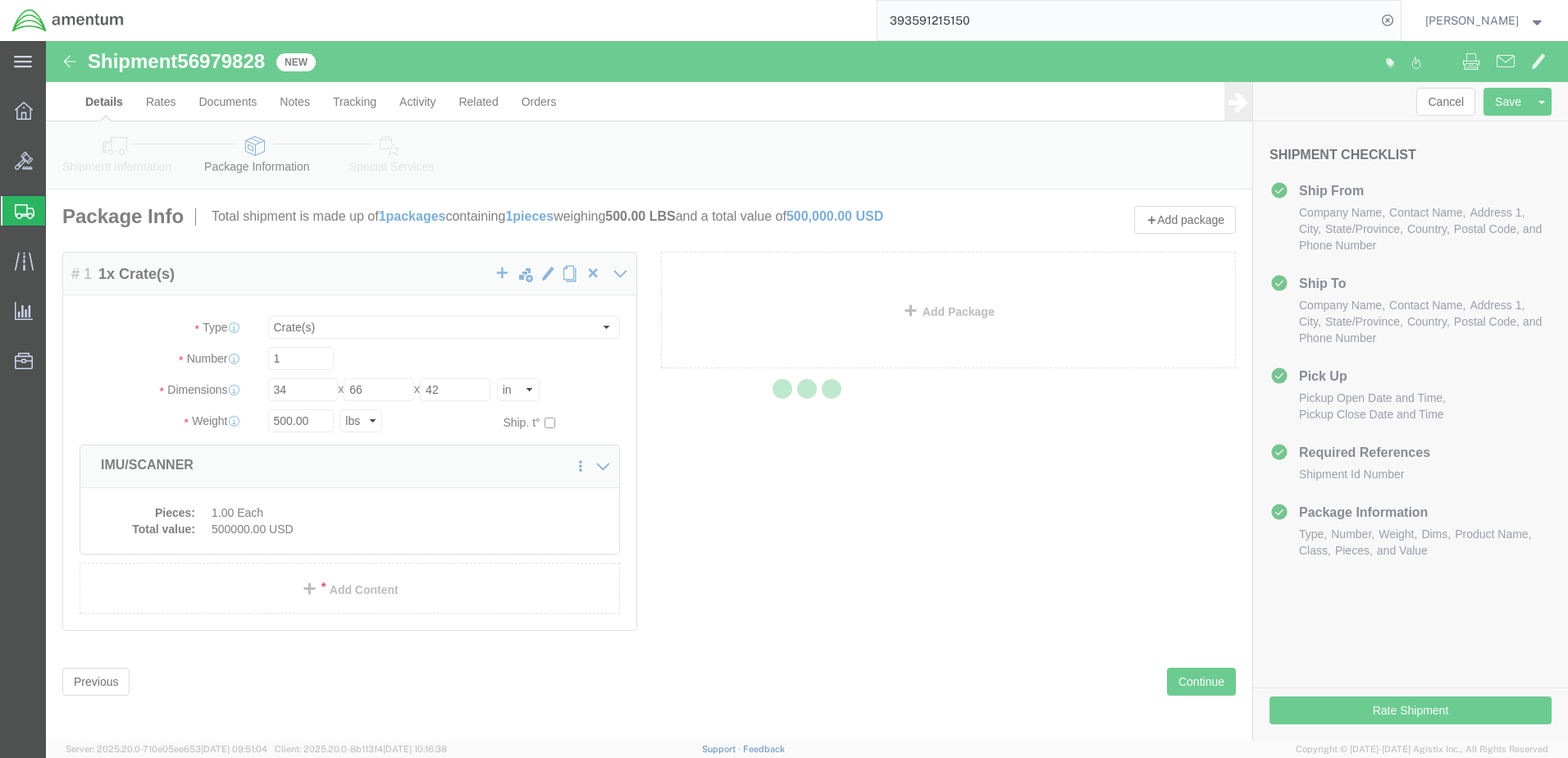
select select
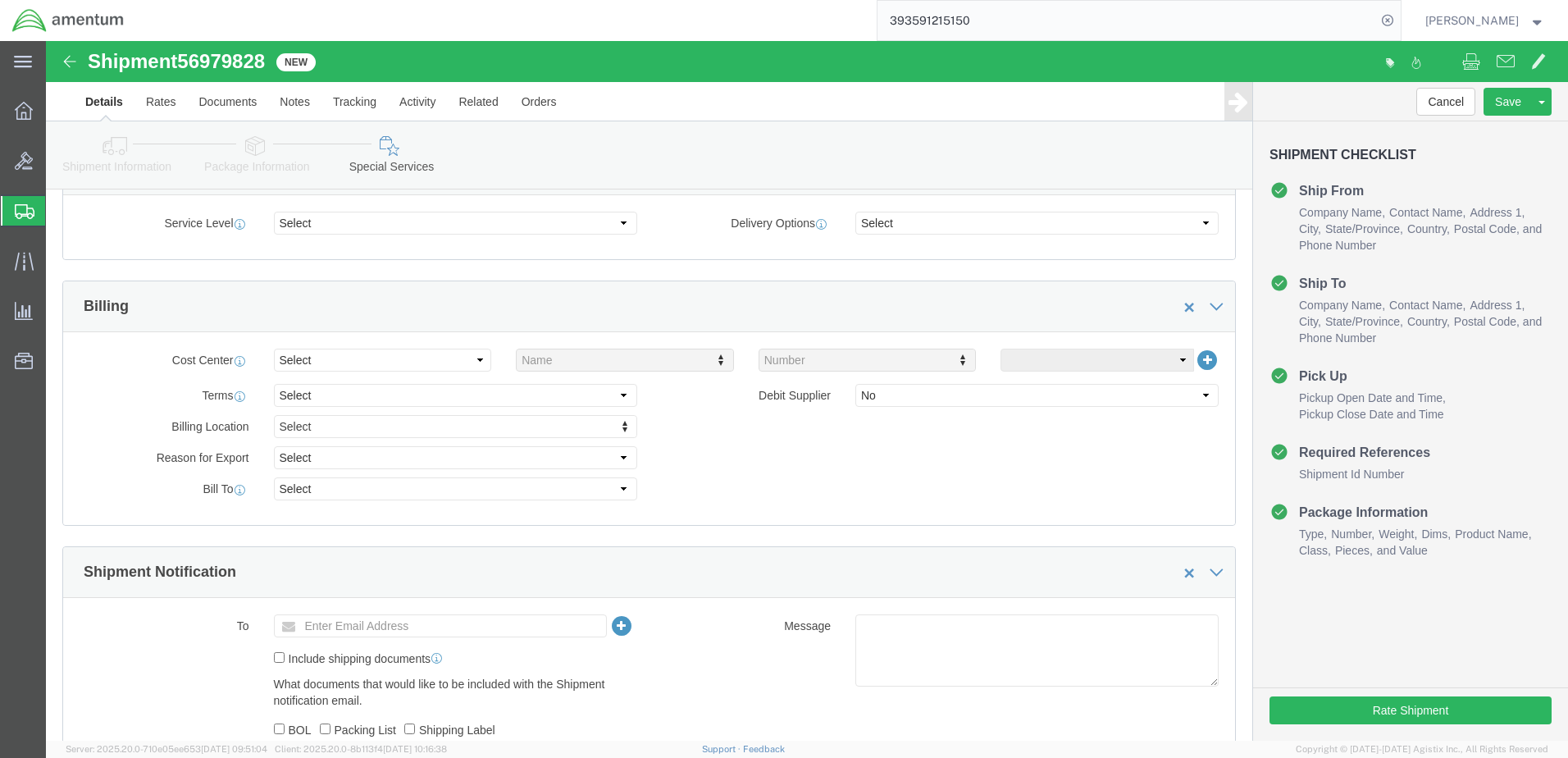
scroll to position [656, 0]
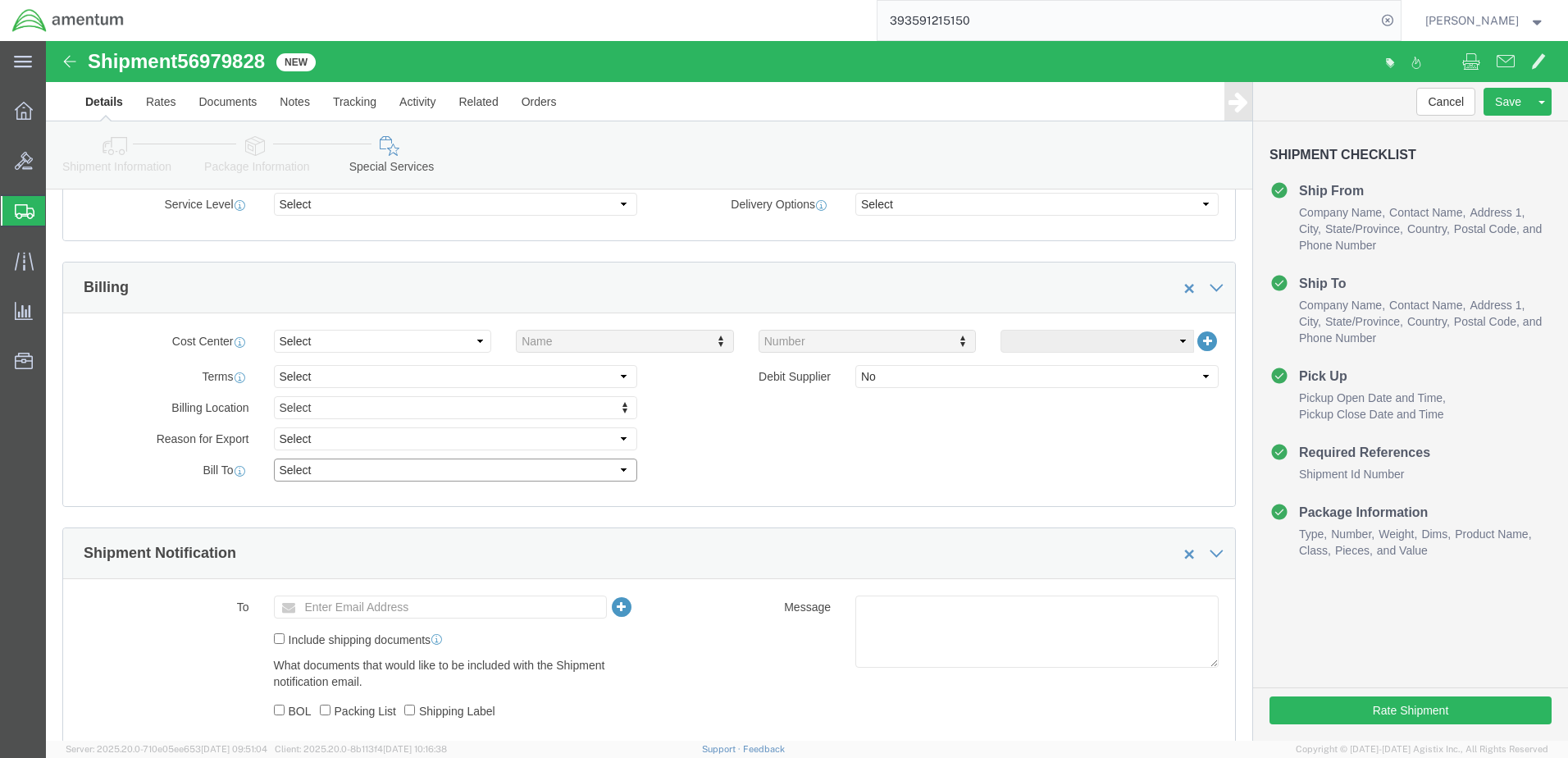
click select "Select Recipient Account Sender/Shipper Third Party Account"
select select "THRD"
click select "Select Recipient Account Sender/Shipper Third Party Account"
select select
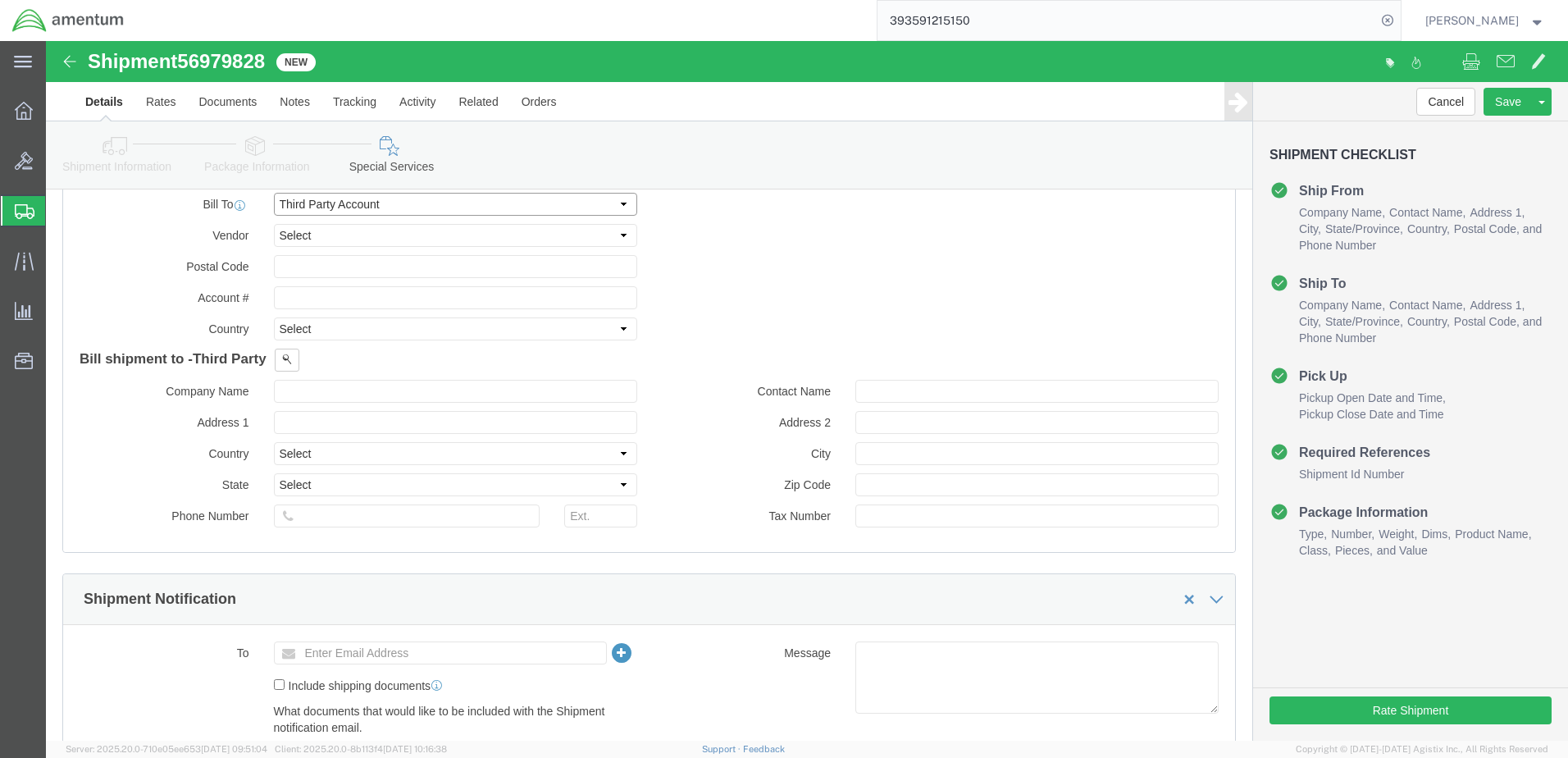
scroll to position [929, 0]
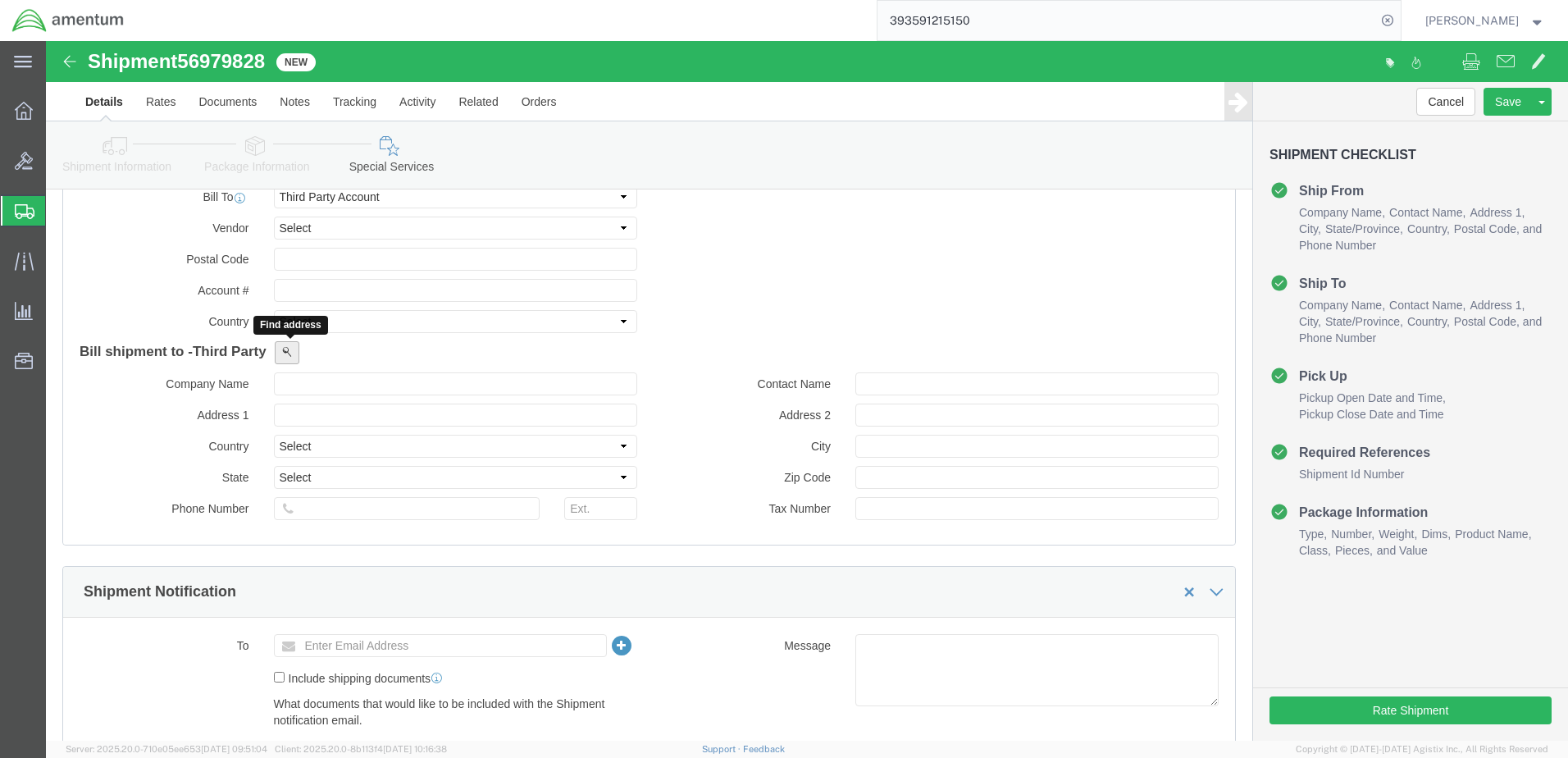
click span
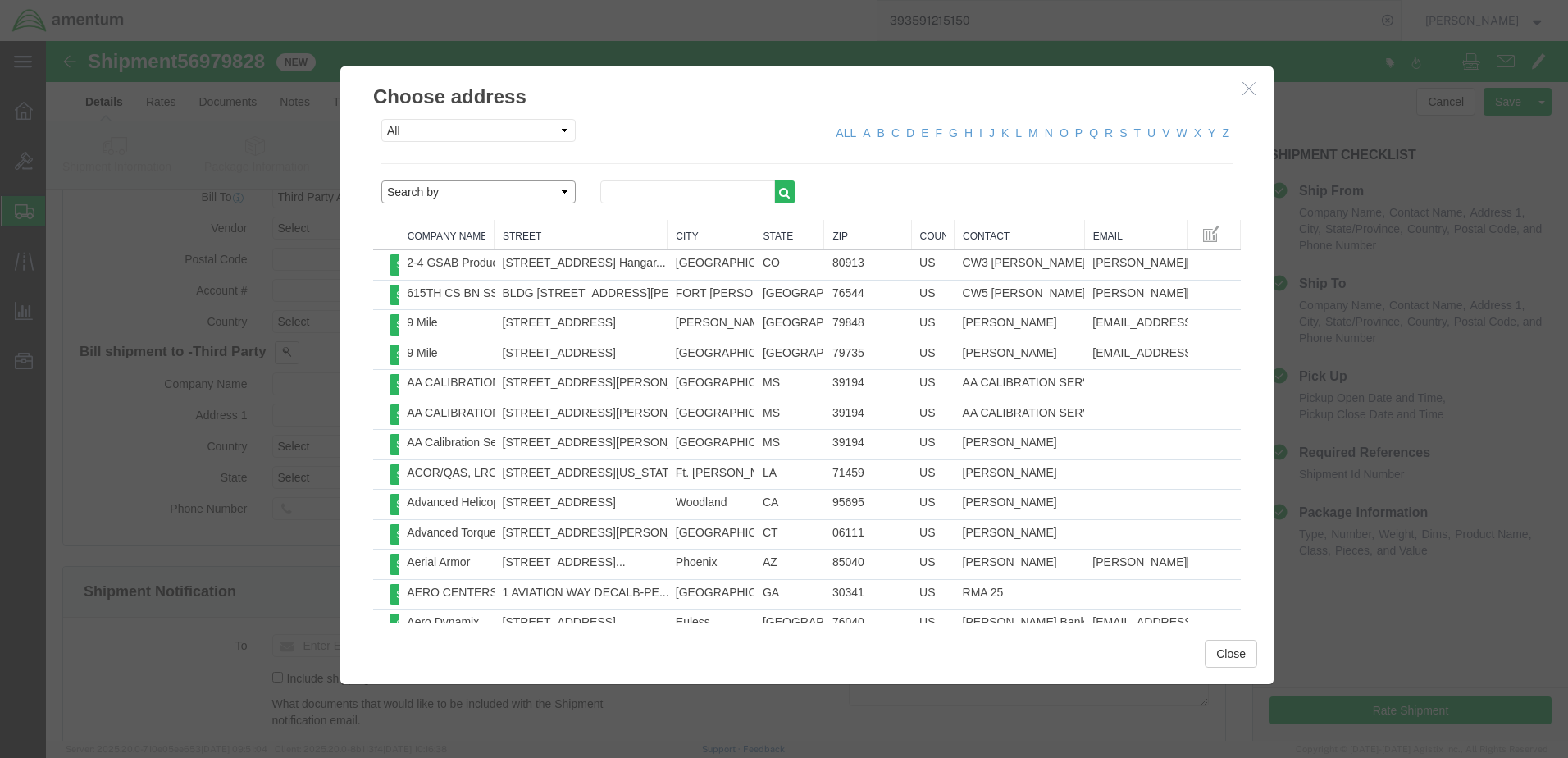
click select "Search by Address Book Name City Company Name Contact Name Country CustomerAlia…"
select select "city"
click select "Search by Address Book Name City Company Name Contact Name Country CustomerAlia…"
click input "text"
type input "fort worth"
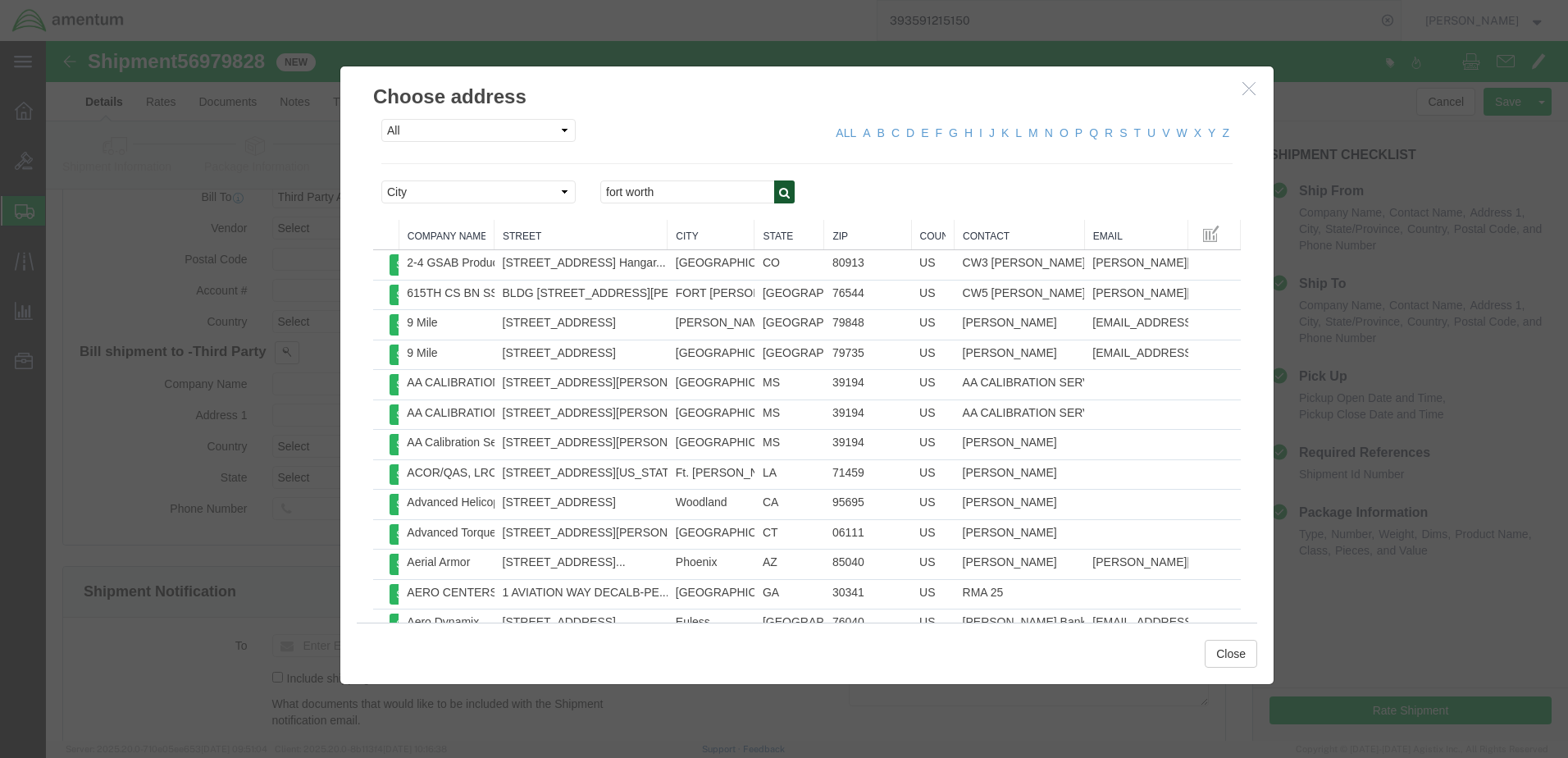
click icon "button"
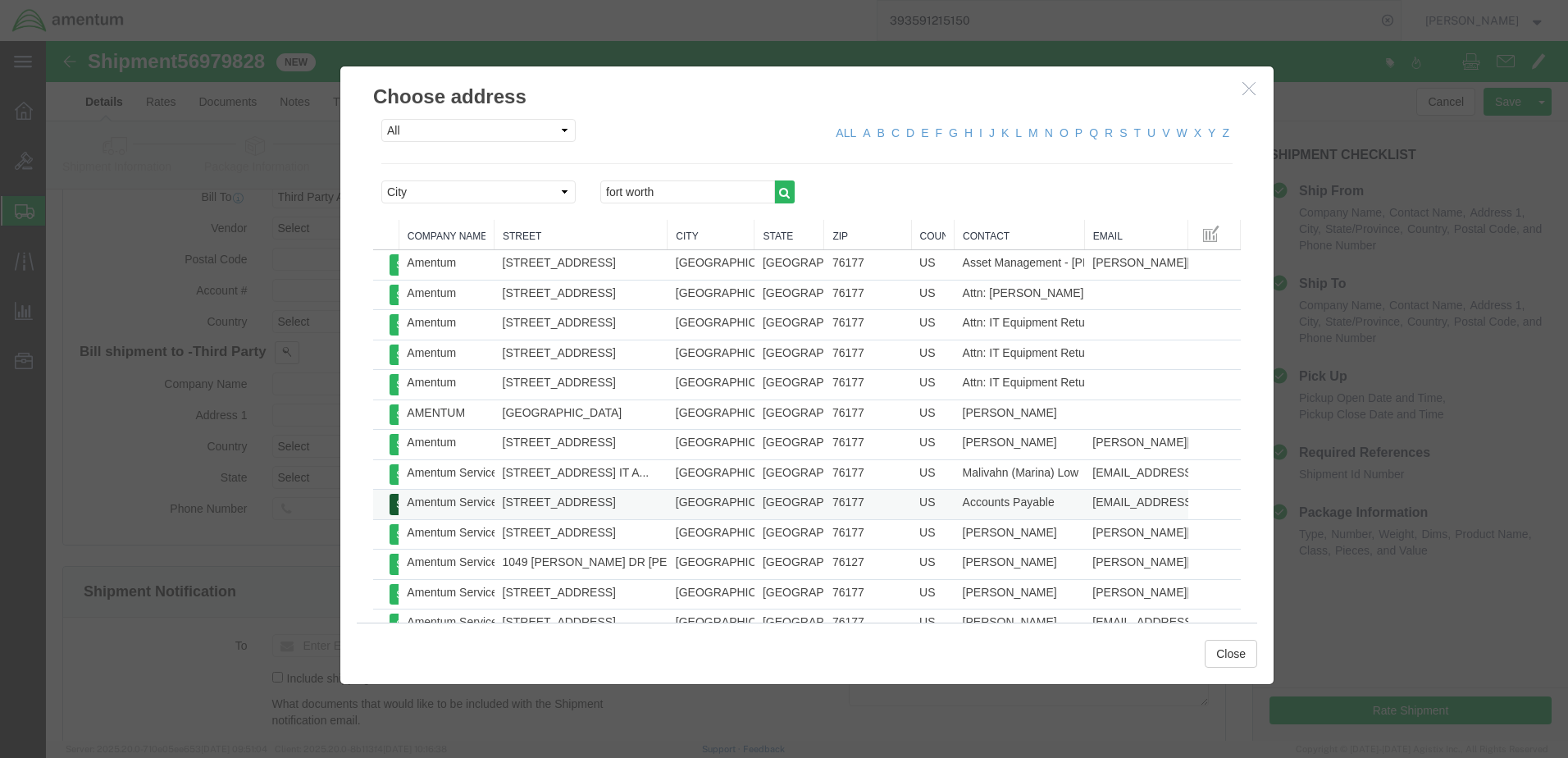
click button "Select"
type input "Amentum Services, Inc."
type input "[STREET_ADDRESS]"
select select "US"
type input "[PHONE_NUMBER]"
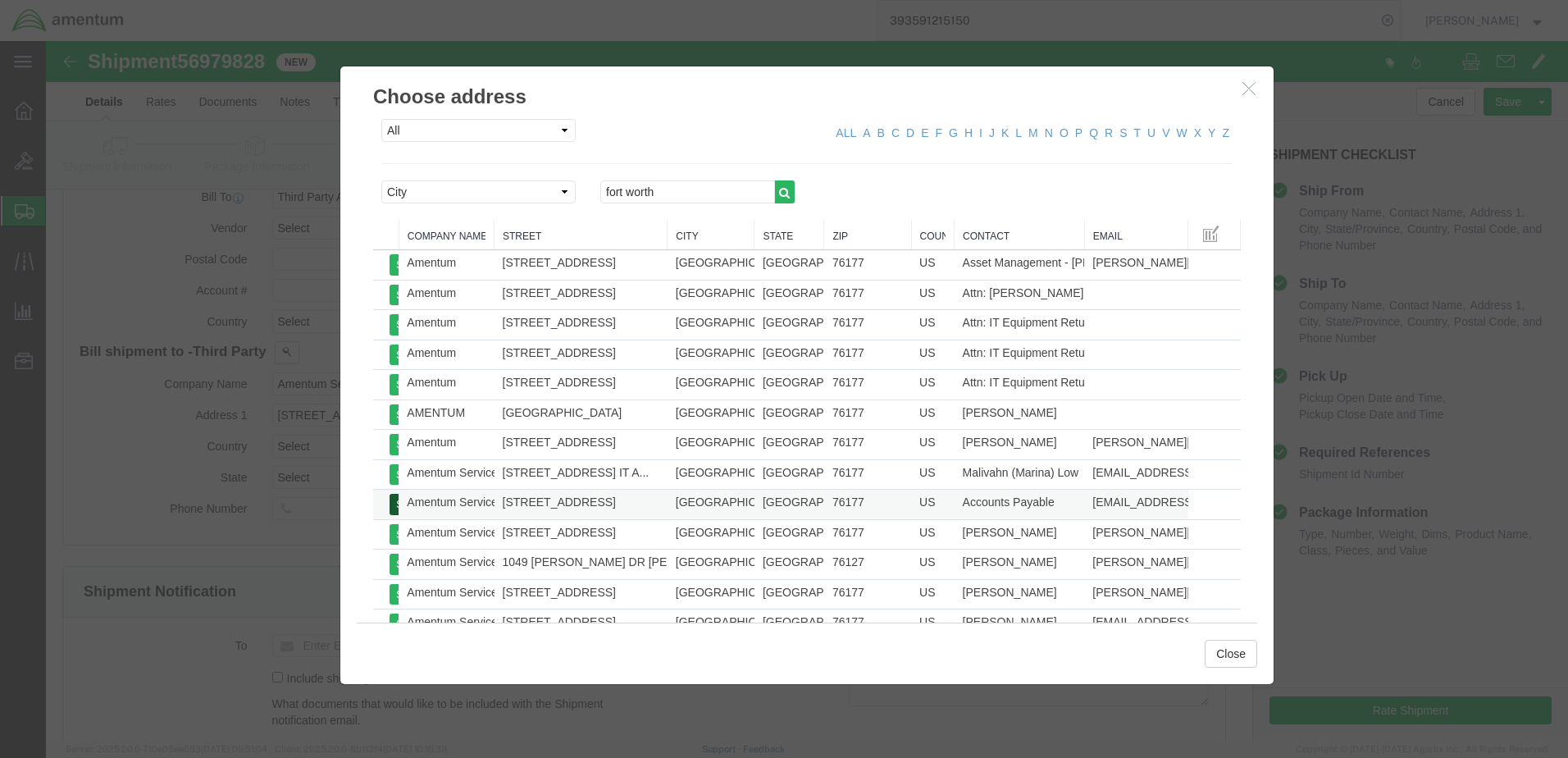
type input "Accounts Payable"
type input "[GEOGRAPHIC_DATA]"
type input "76177"
type input "[PHONE_NUMBER]"
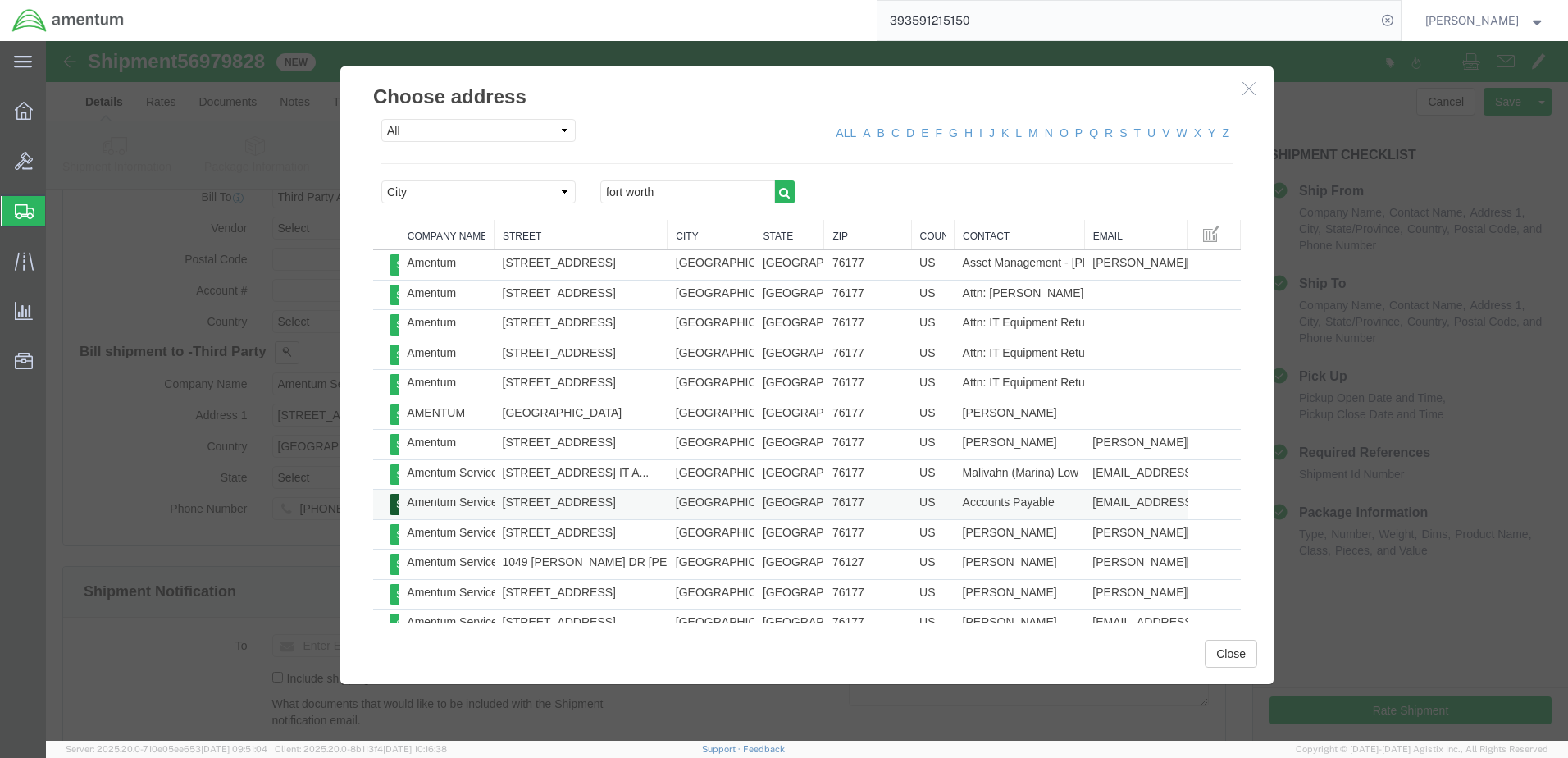
select select "TX"
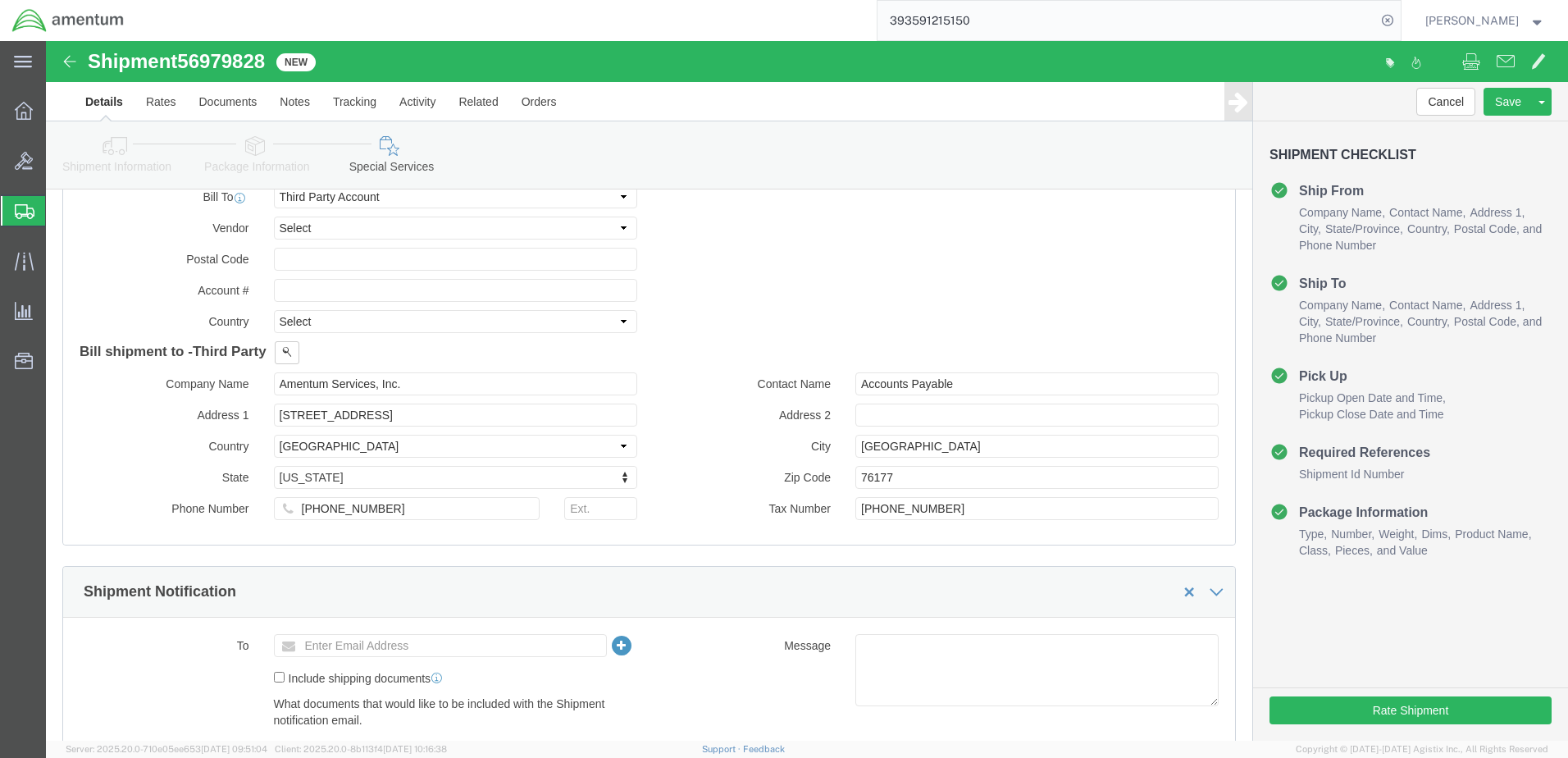
click div "Bill shipment to - Third Party Company Name Amentum Services, Inc. Address 1 Bl…"
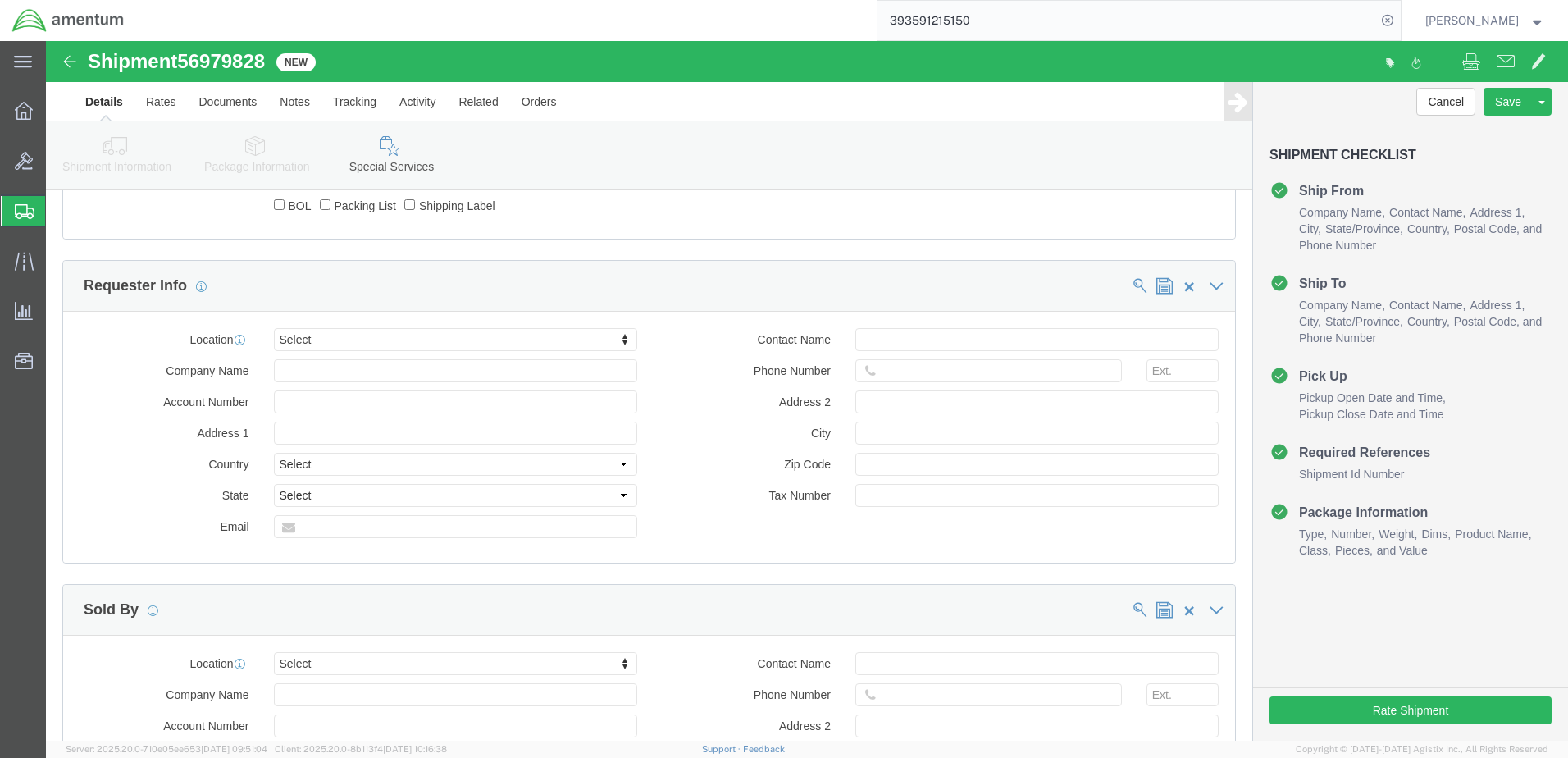
scroll to position [1476, 0]
click button "Rate Shipment"
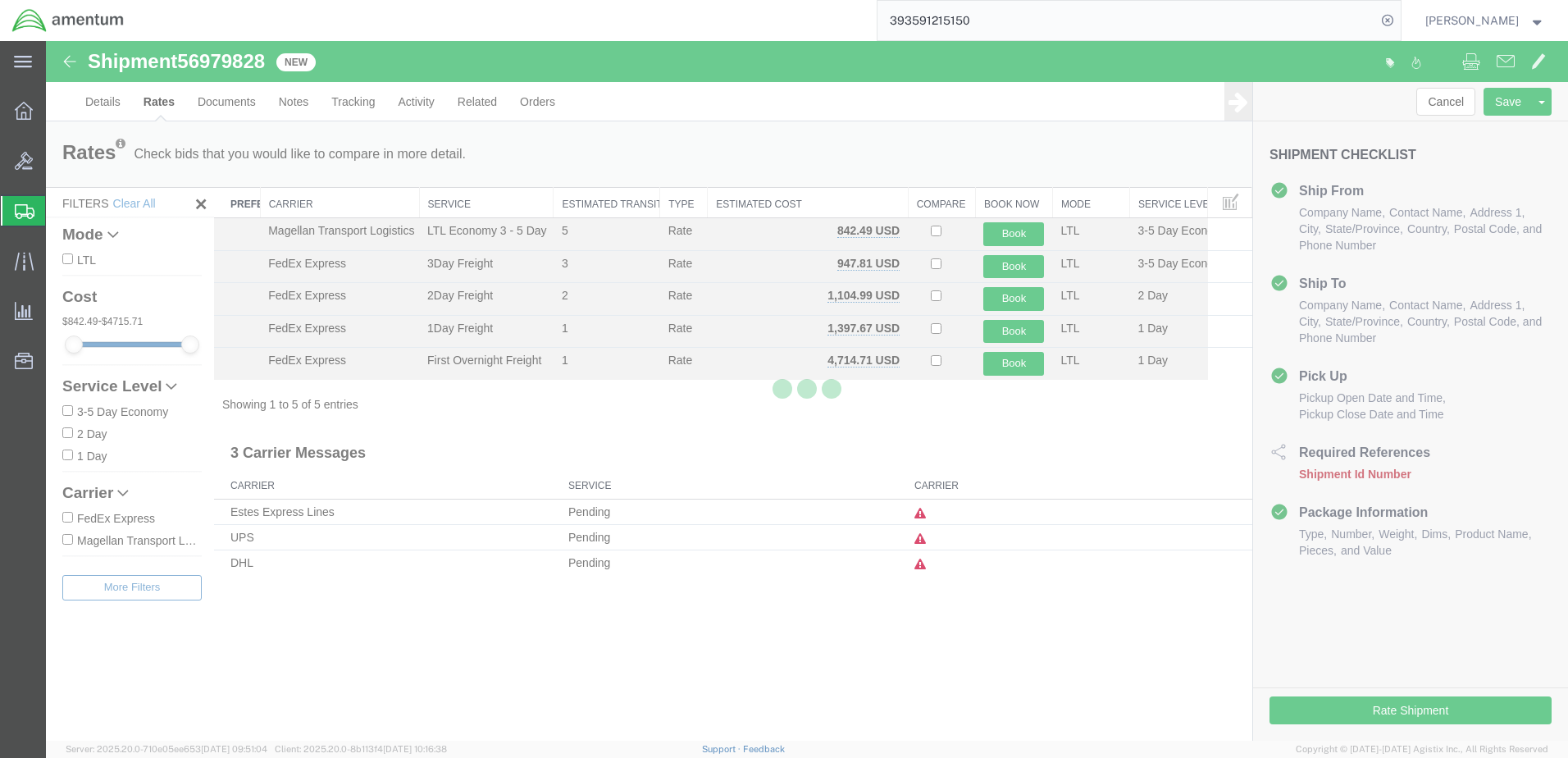
scroll to position [0, 0]
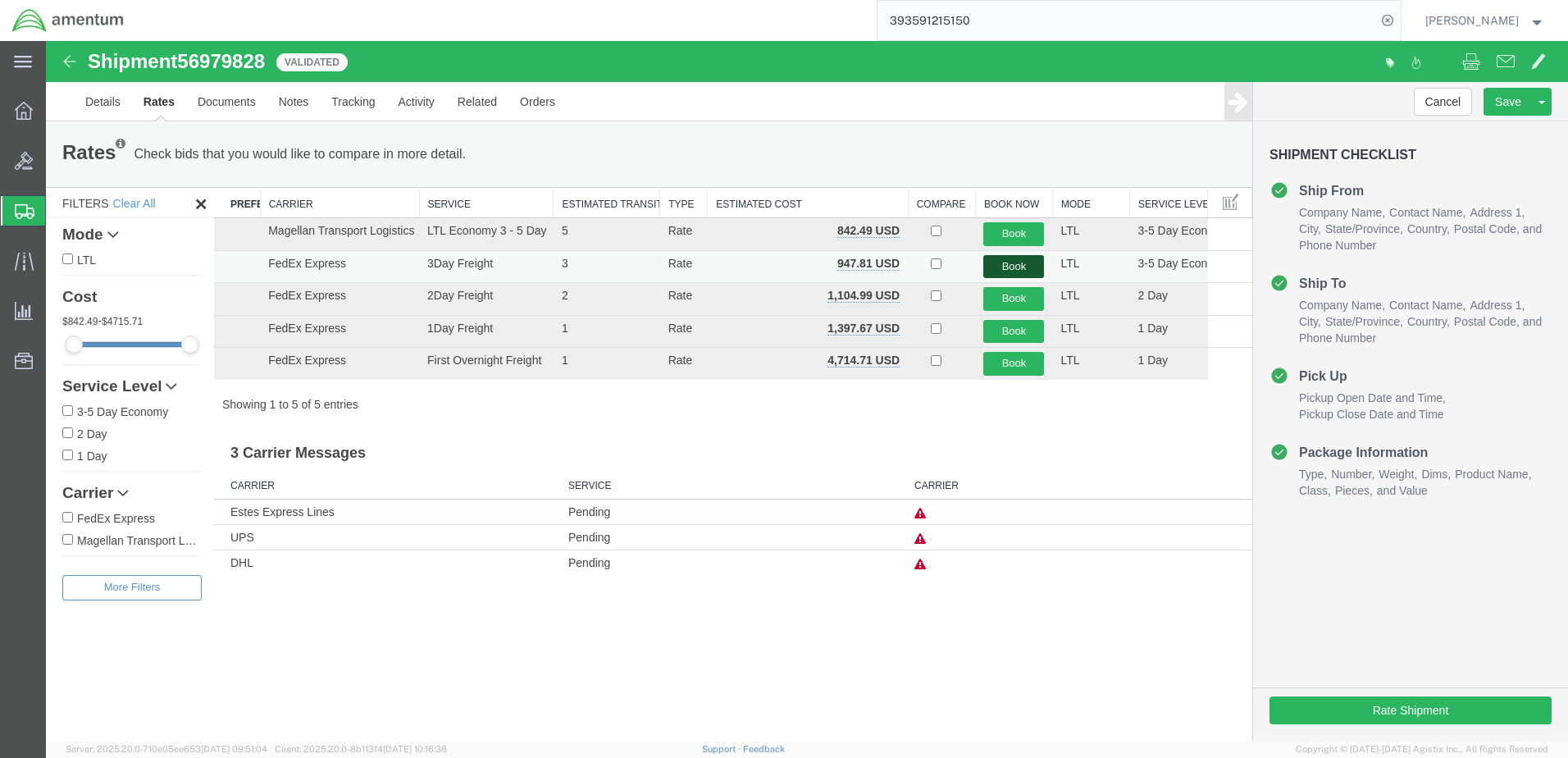
click at [1017, 268] on button "Book" at bounding box center [1014, 266] width 61 height 23
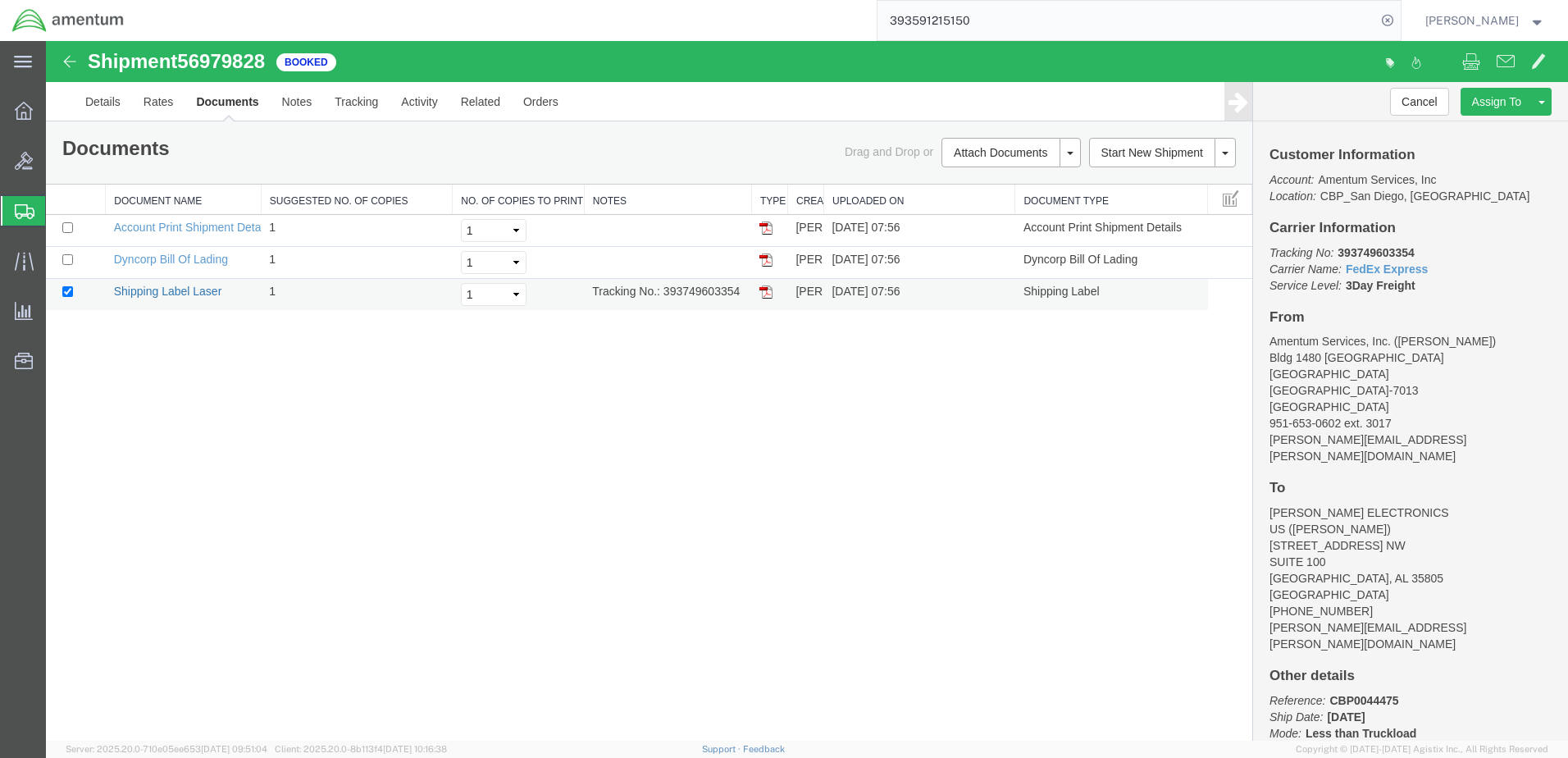
click at [172, 292] on link "Shipping Label Laser" at bounding box center [167, 291] width 108 height 13
click at [151, 263] on link "Dyncorp Bill Of Lading" at bounding box center [170, 259] width 114 height 13
click at [72, 58] on img at bounding box center [70, 61] width 20 height 20
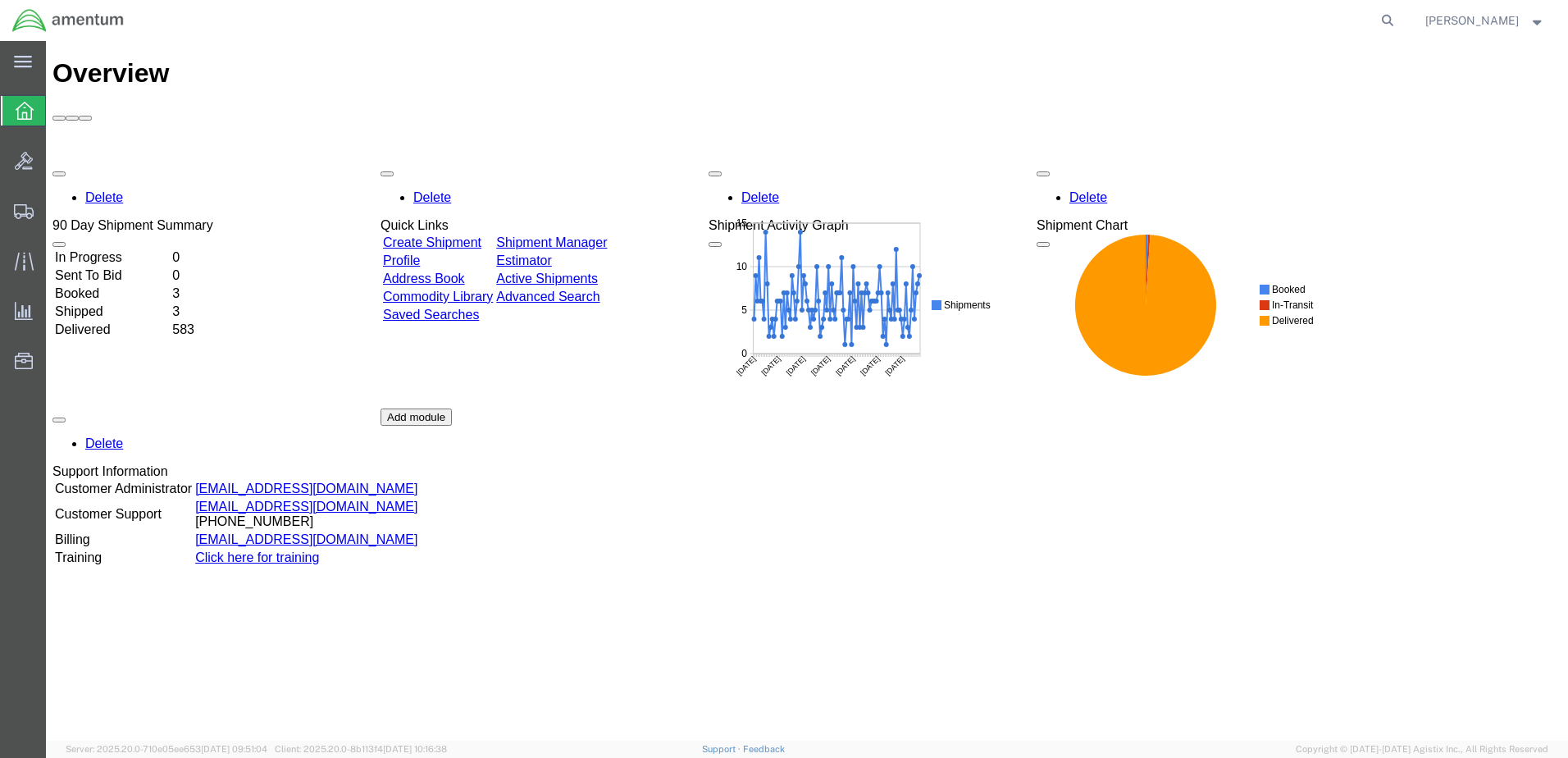
click at [1402, 18] on form at bounding box center [1389, 21] width 26 height 41
click at [1394, 22] on agx-global-search at bounding box center [1139, 21] width 525 height 41
click at [1399, 16] on icon at bounding box center [1388, 21] width 23 height 23
click at [1281, 25] on input "search" at bounding box center [1126, 21] width 499 height 39
type input "56979828"
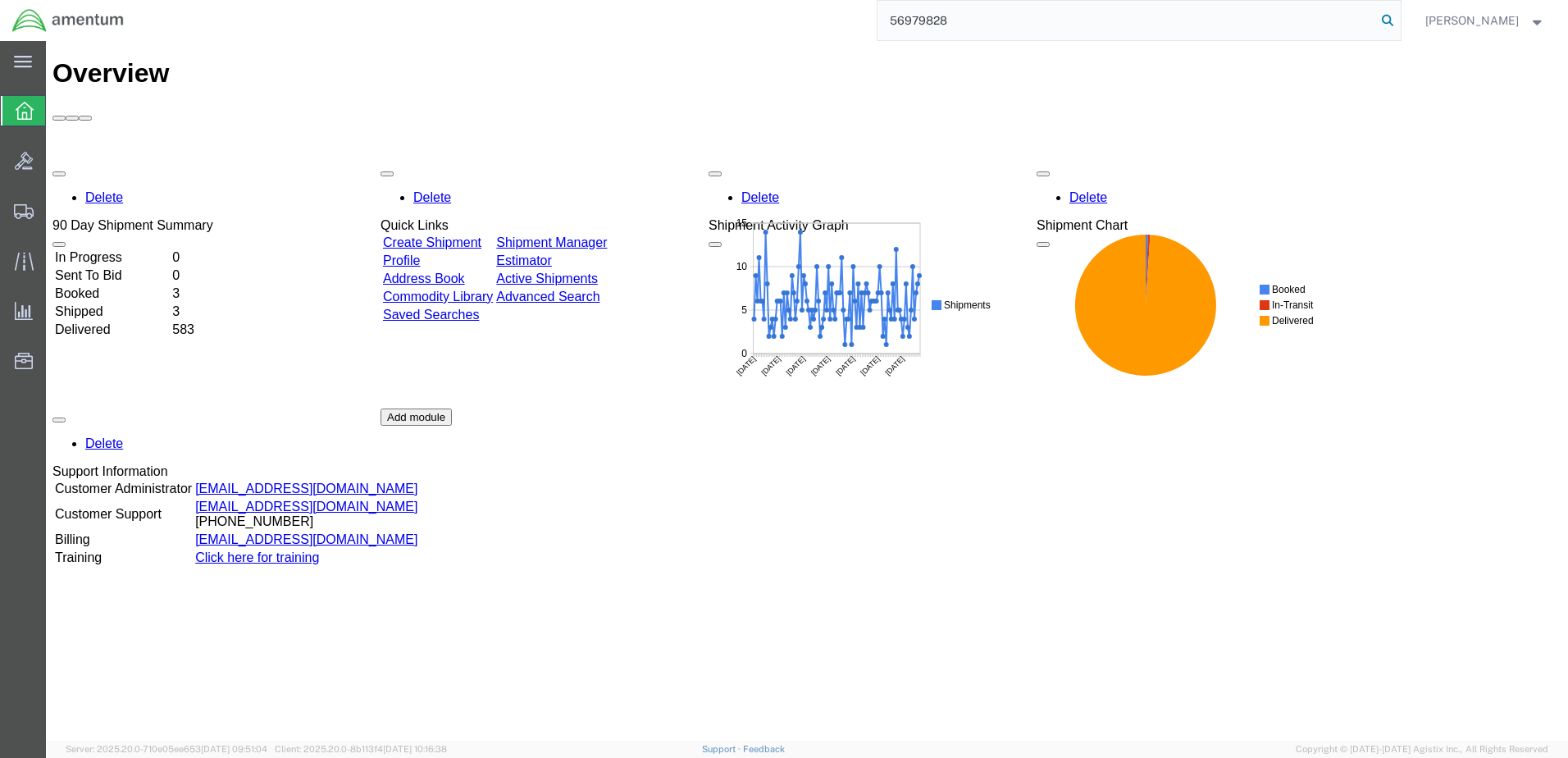
click at [1399, 16] on icon at bounding box center [1388, 21] width 23 height 23
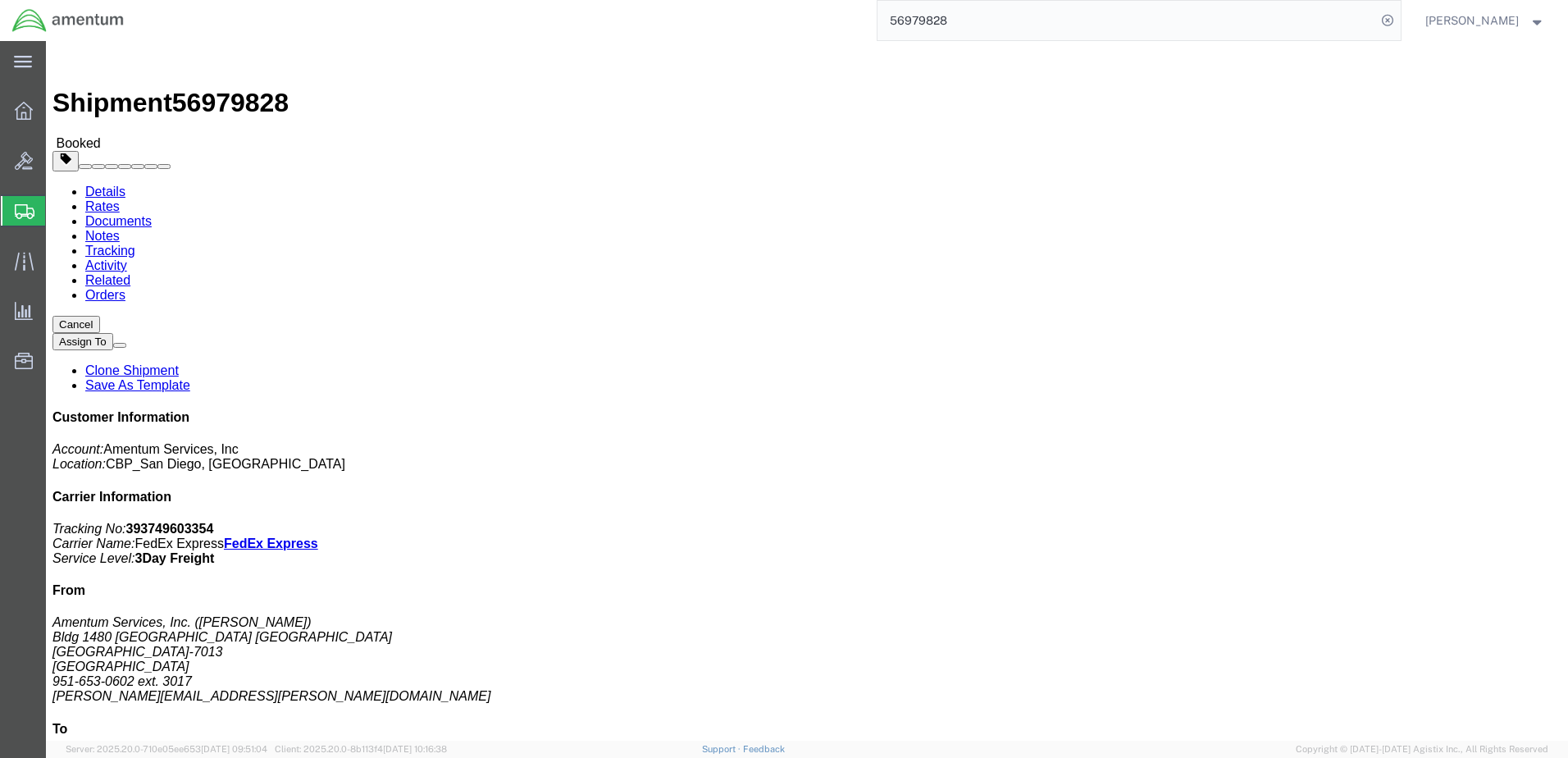
click link "Documents"
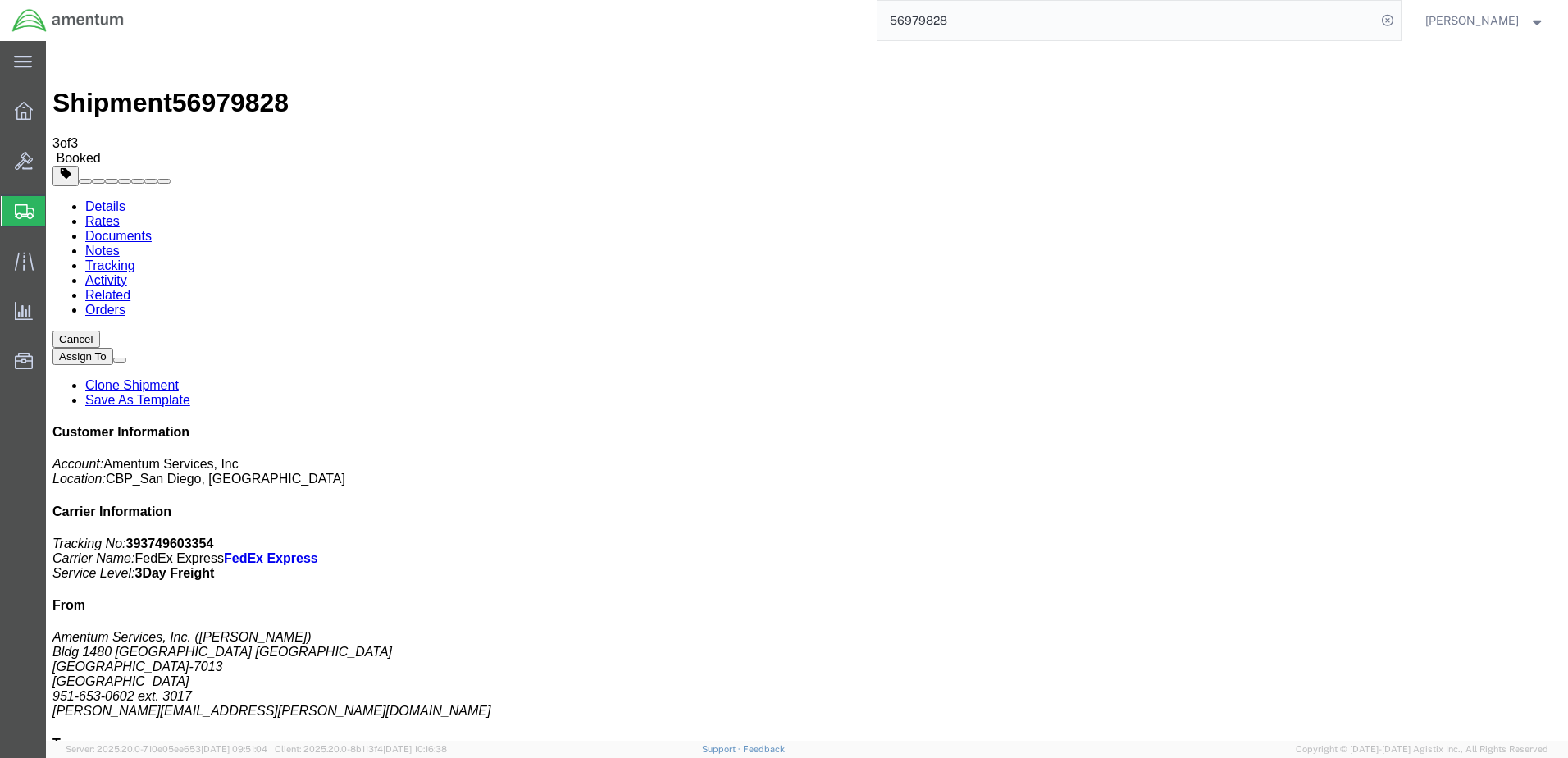
click at [108, 199] on link "Details" at bounding box center [105, 206] width 40 height 14
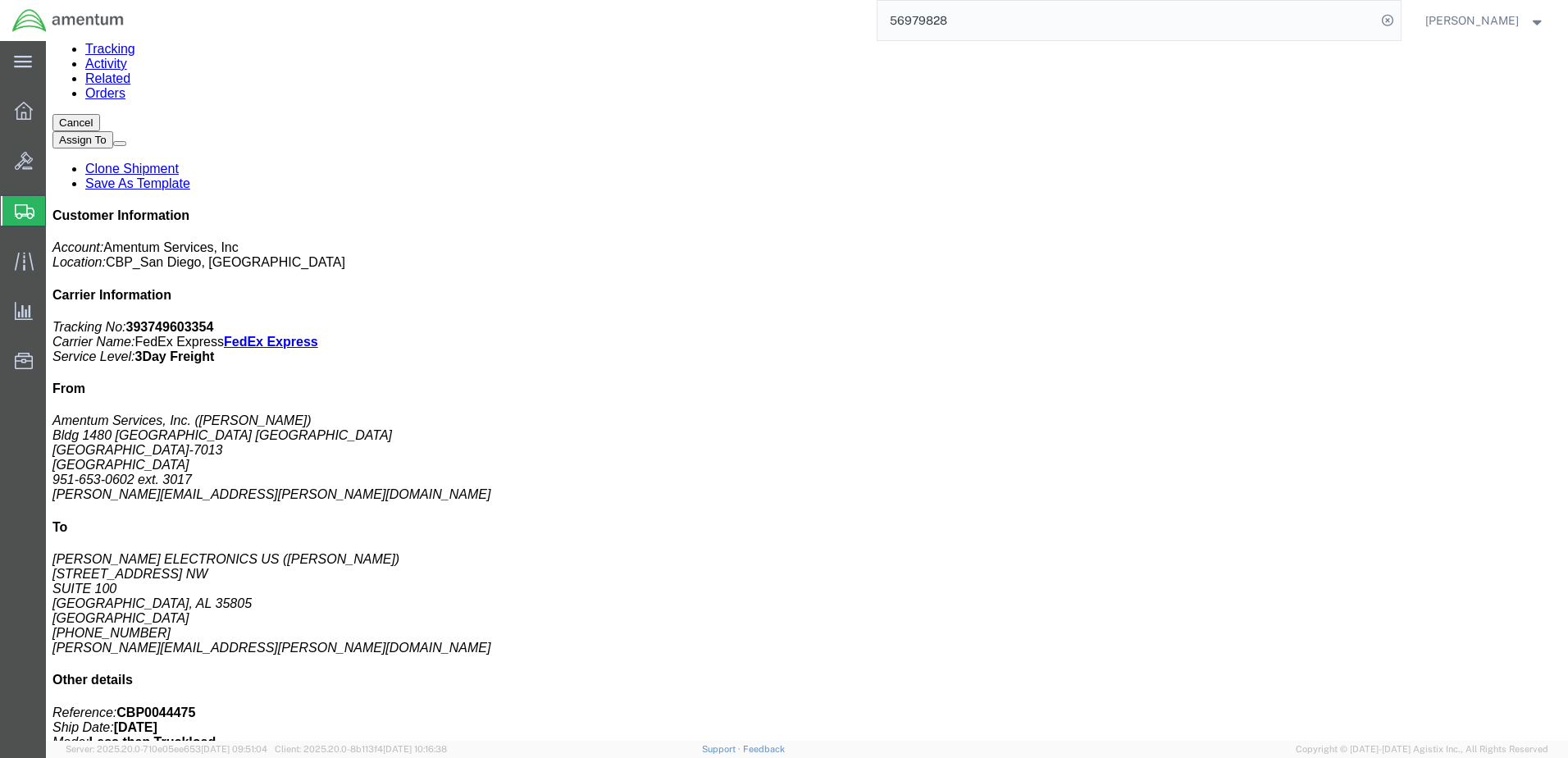
scroll to position [219, 0]
